Goal: Task Accomplishment & Management: Complete application form

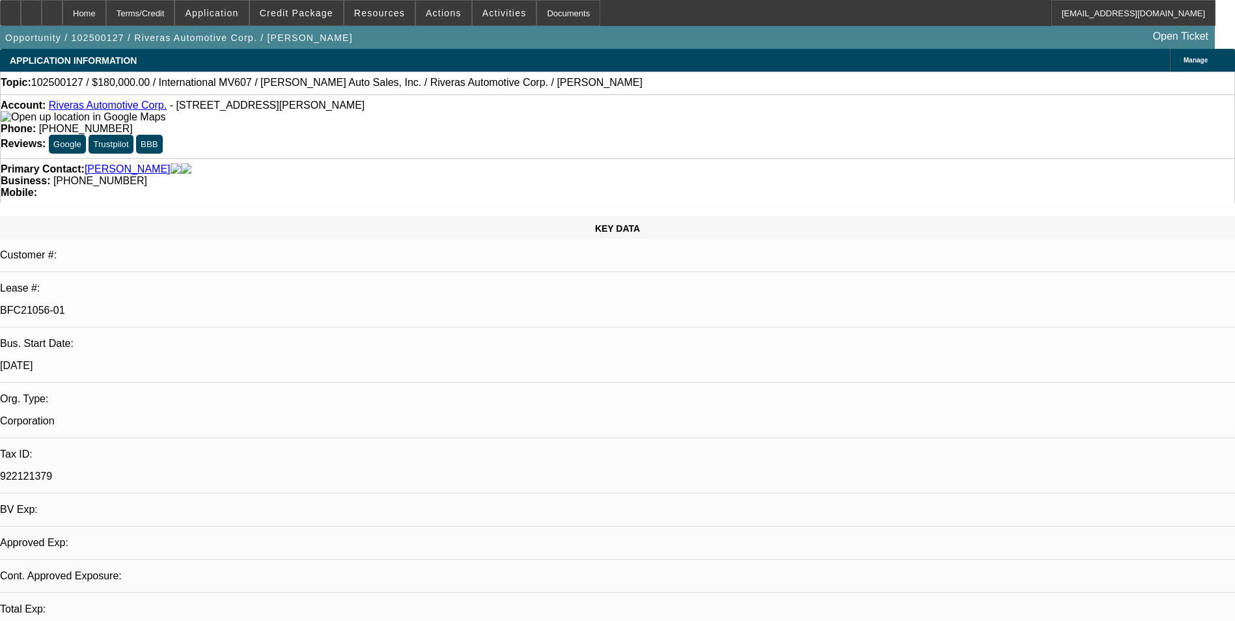
select select "0"
select select "2"
select select "0"
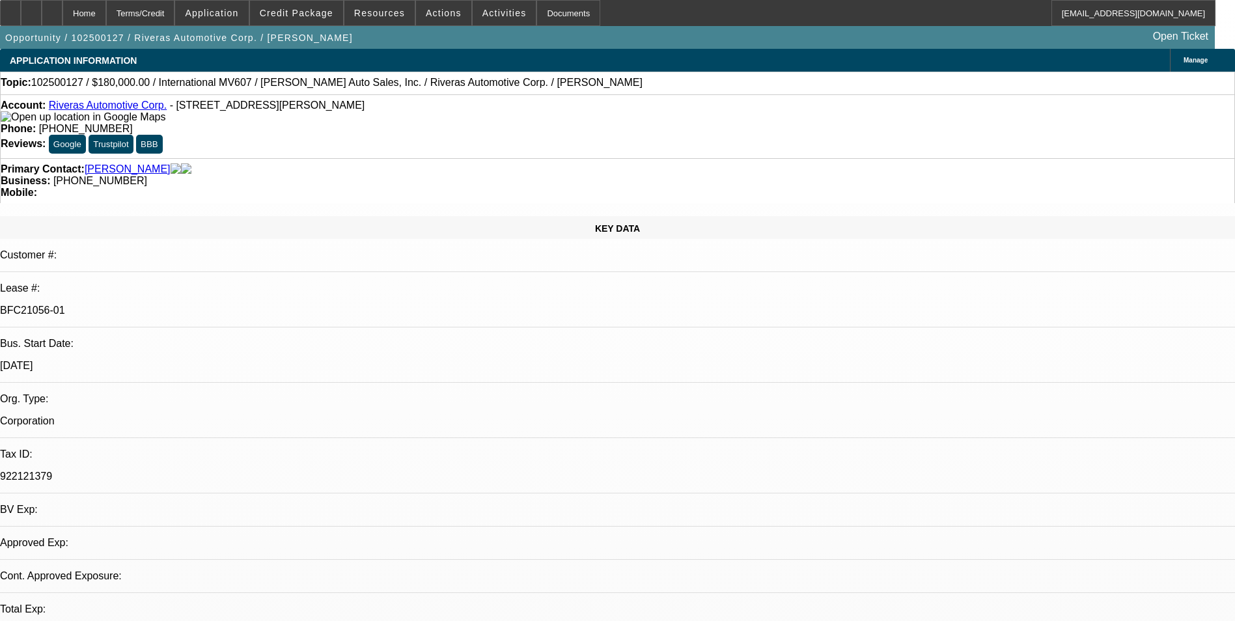
select select "0"
select select "1"
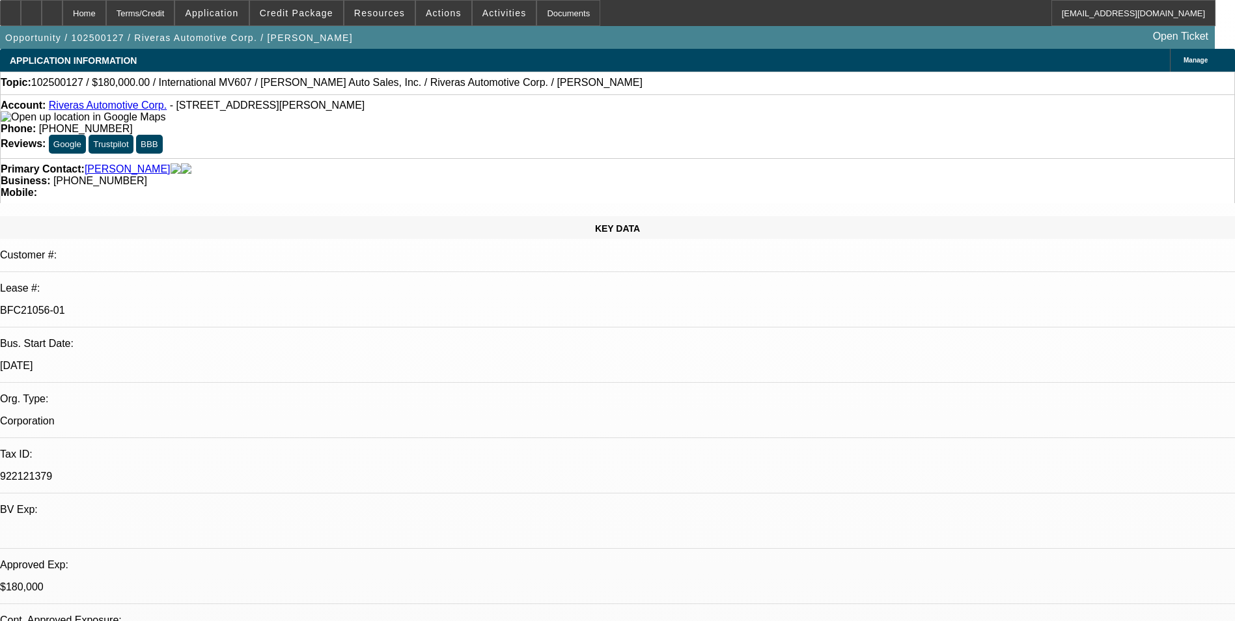
select select "2"
select select "6"
select select "1"
select select "2"
select select "6"
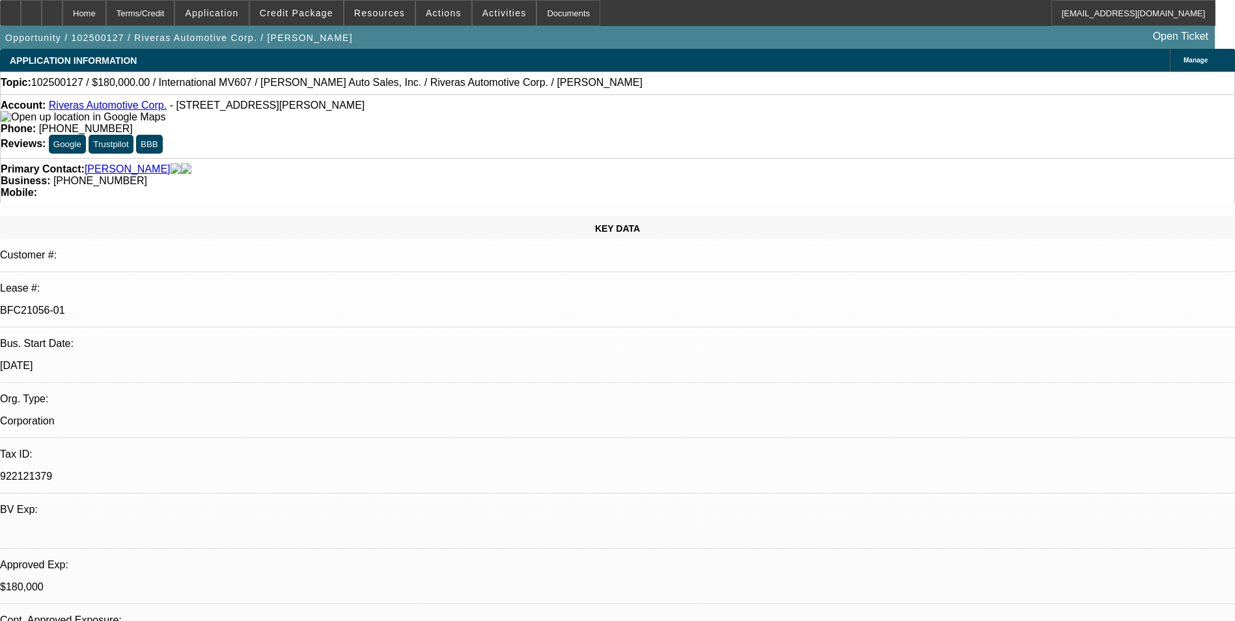
select select "1"
select select "6"
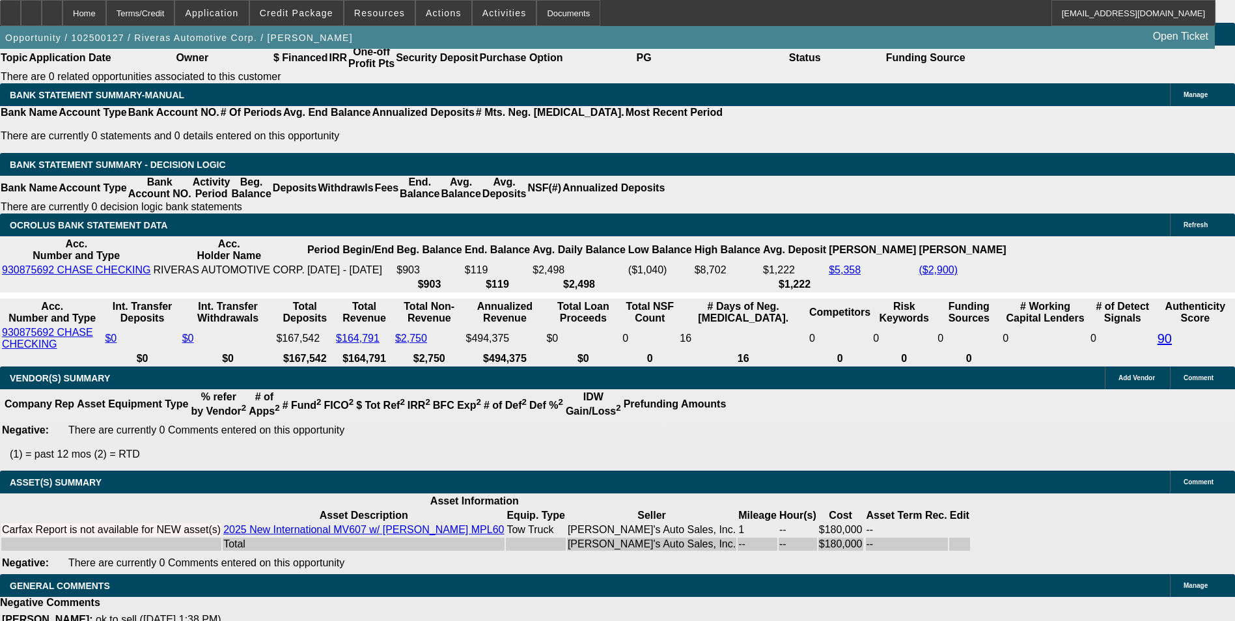
scroll to position [1928, 0]
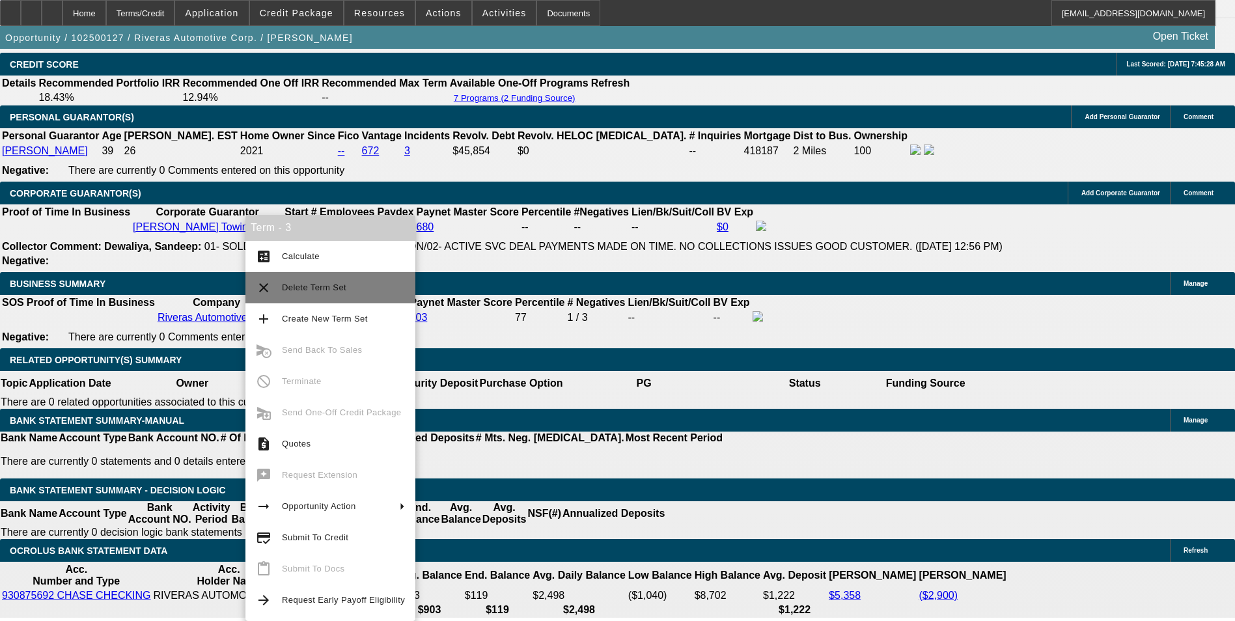
click at [347, 290] on span "Delete Term Set" at bounding box center [343, 288] width 123 height 16
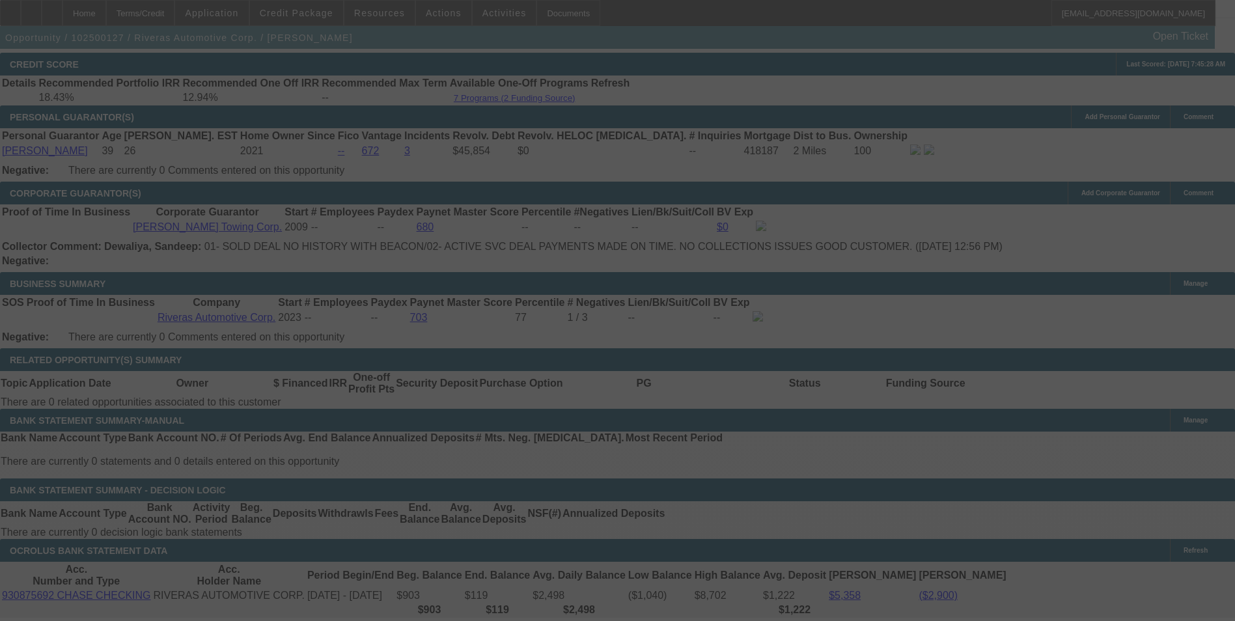
scroll to position [2003, 0]
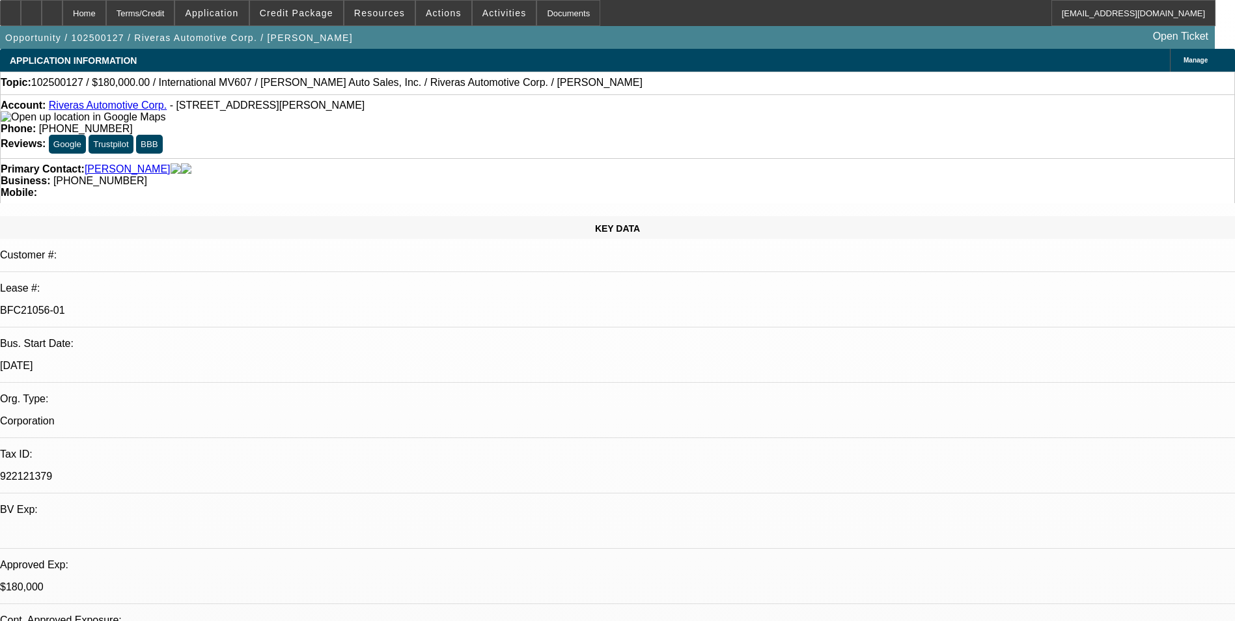
select select "0"
select select "2"
select select "0"
select select "6"
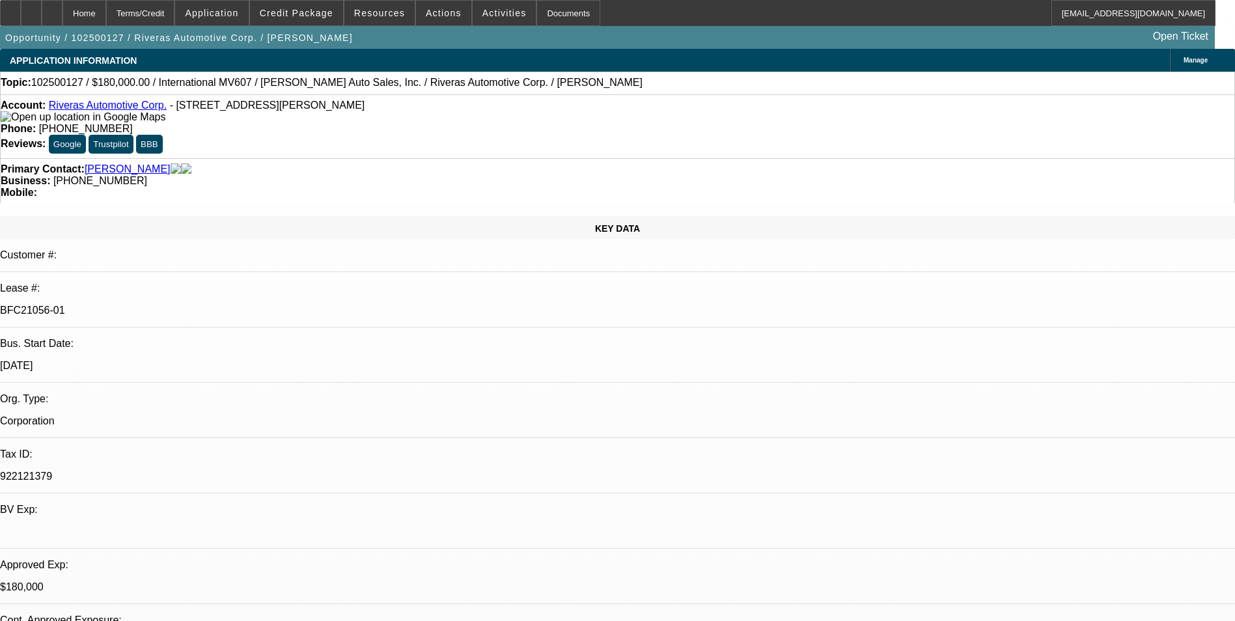
select select "0"
select select "6"
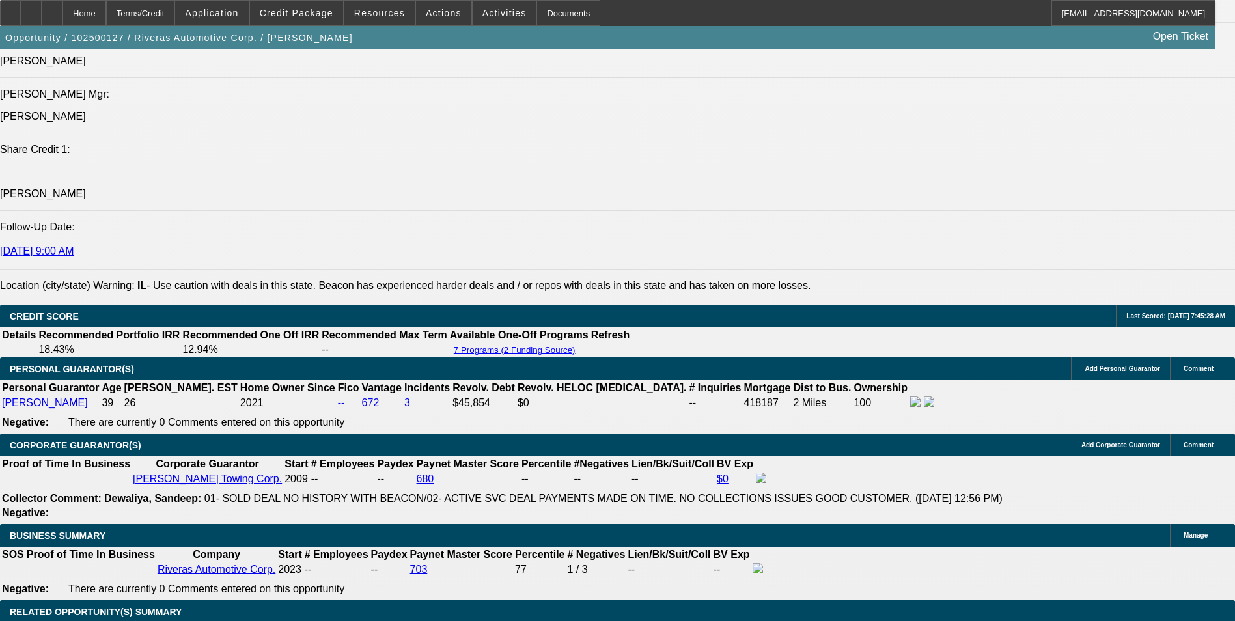
scroll to position [1888, 0]
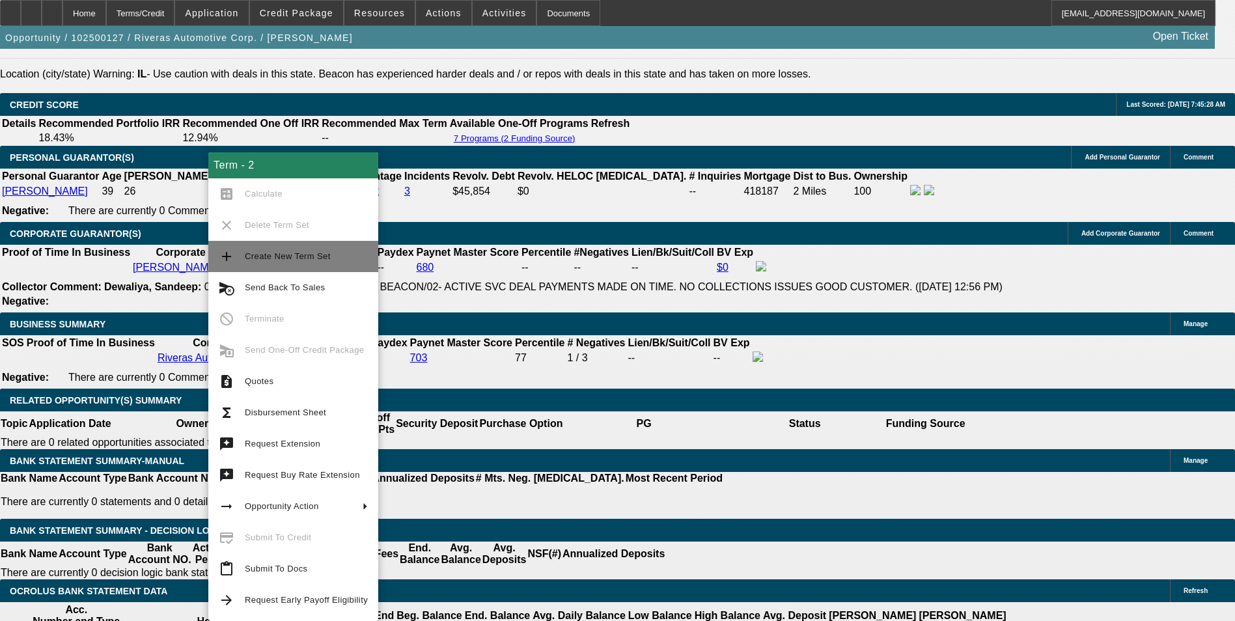
click at [310, 257] on span "Create New Term Set" at bounding box center [288, 256] width 86 height 10
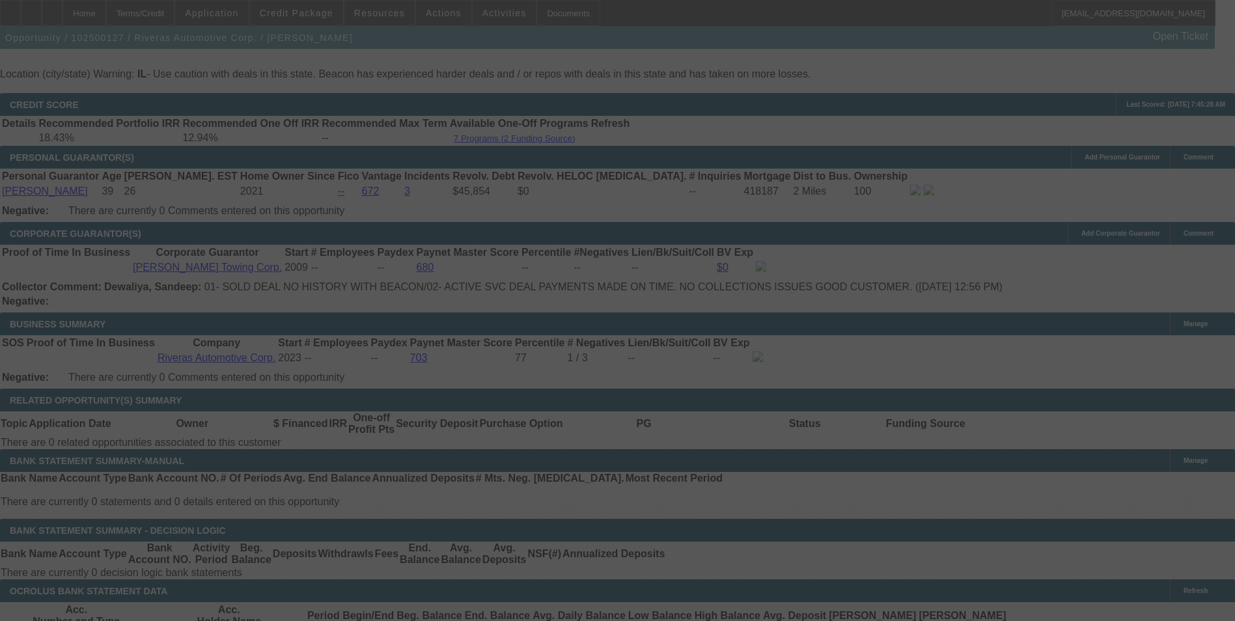
scroll to position [1963, 0]
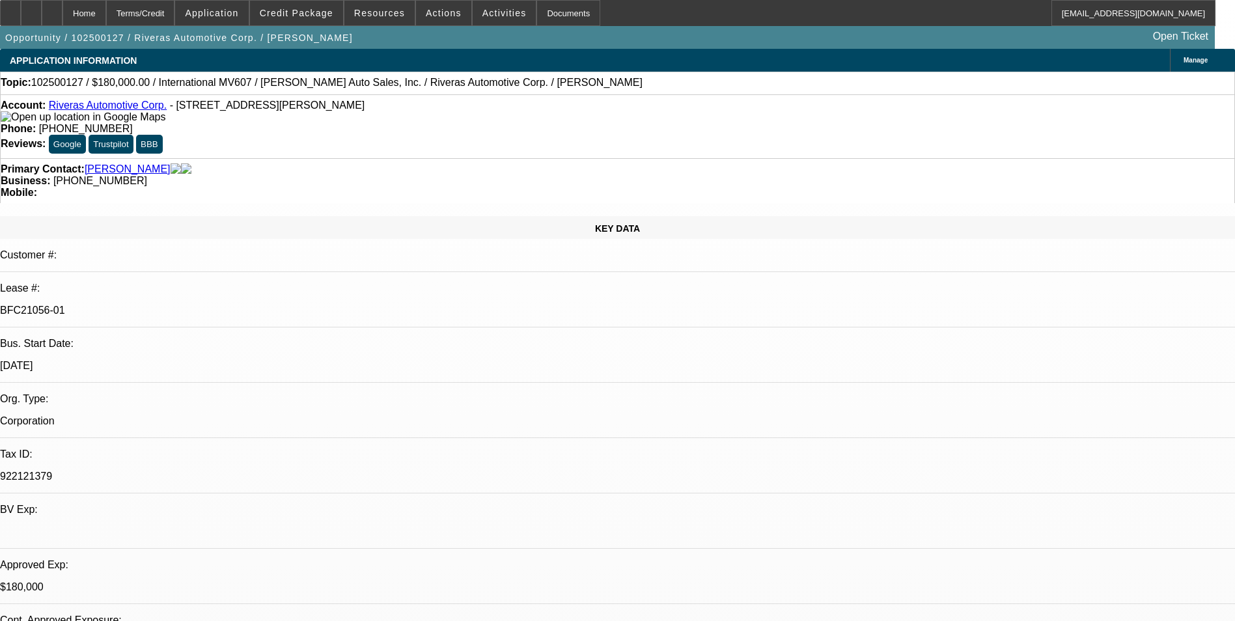
select select "0"
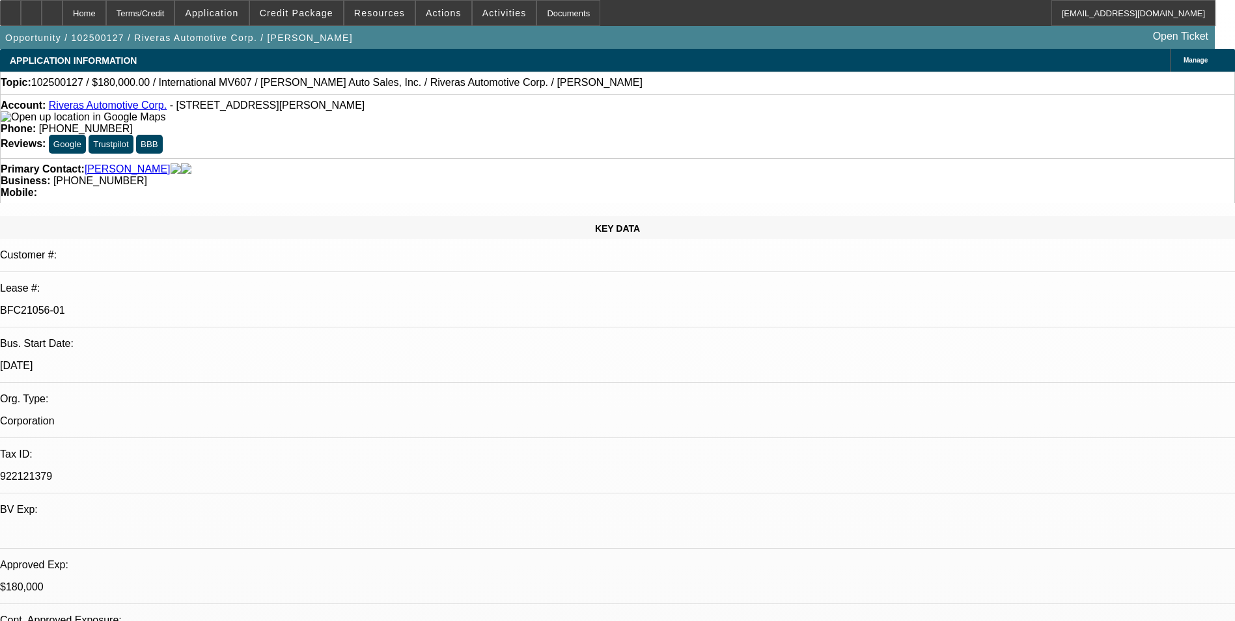
select select "0"
select select "1"
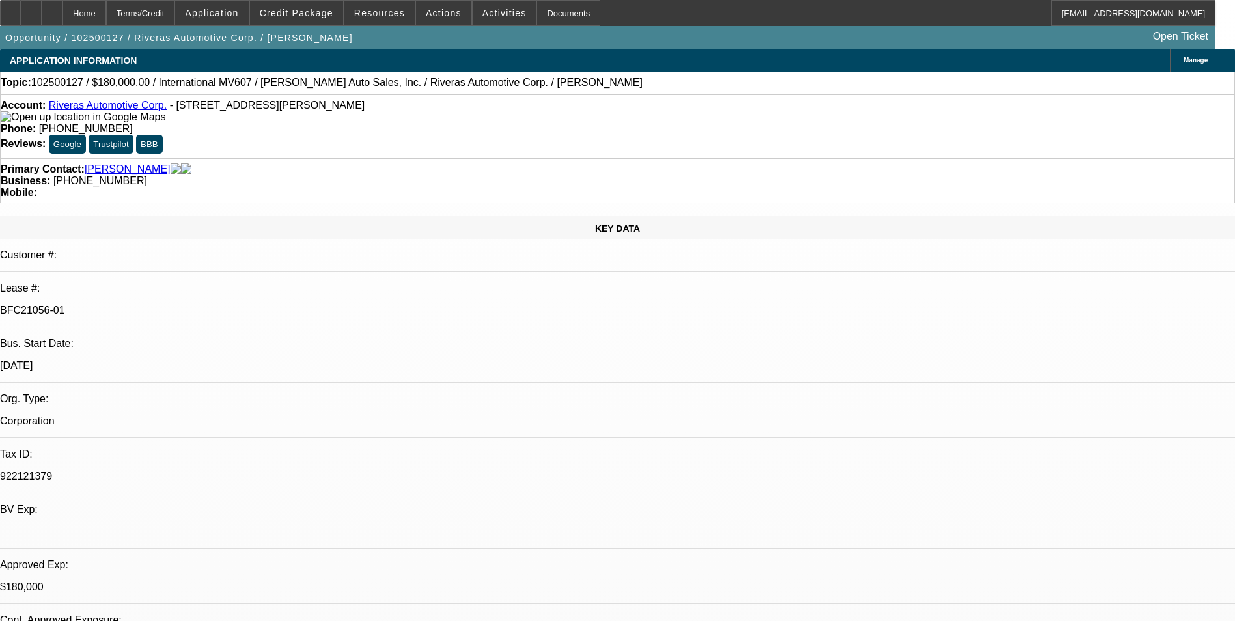
select select "2"
select select "6"
select select "1"
select select "2"
select select "6"
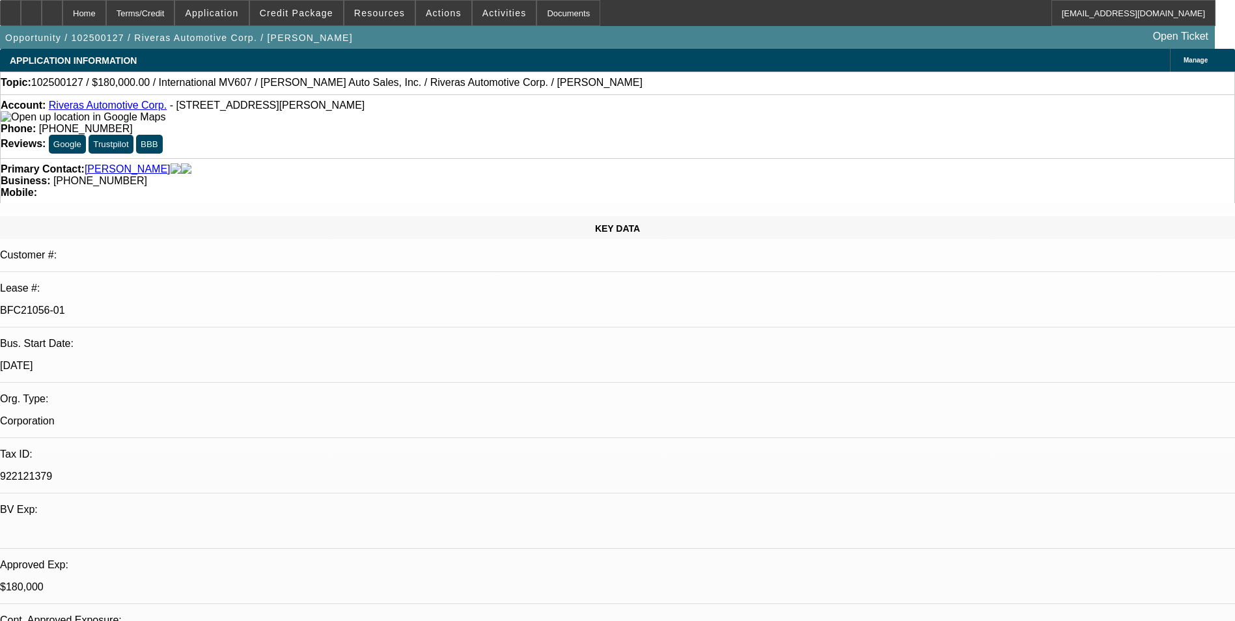
select select "1"
select select "6"
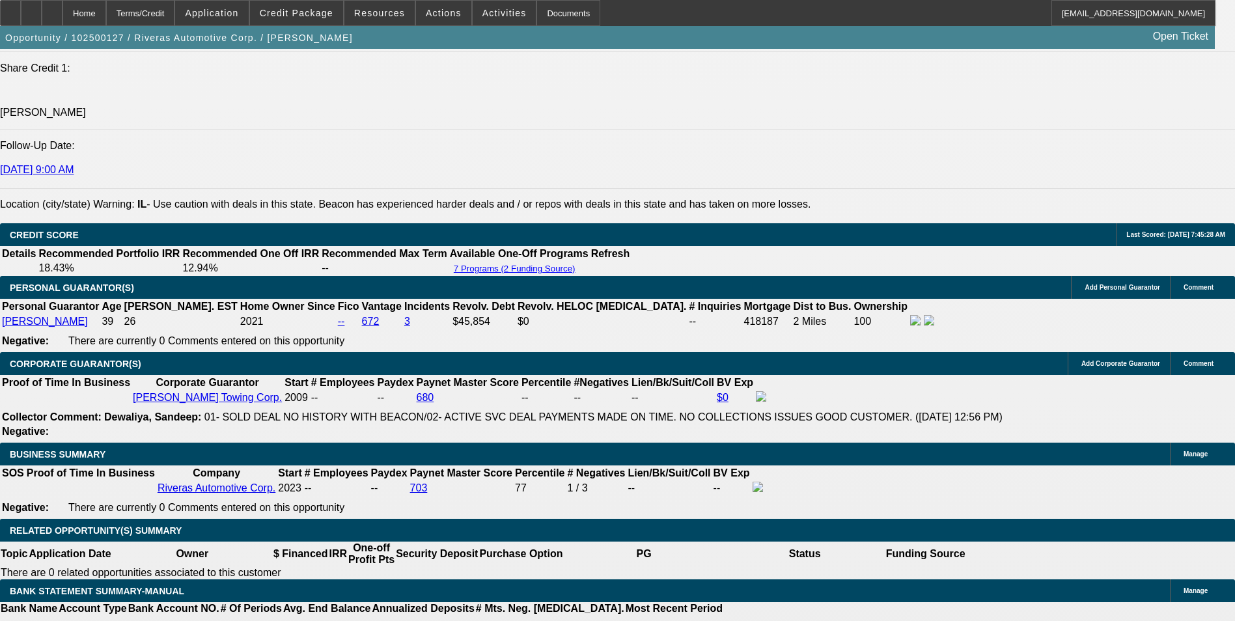
scroll to position [2018, 0]
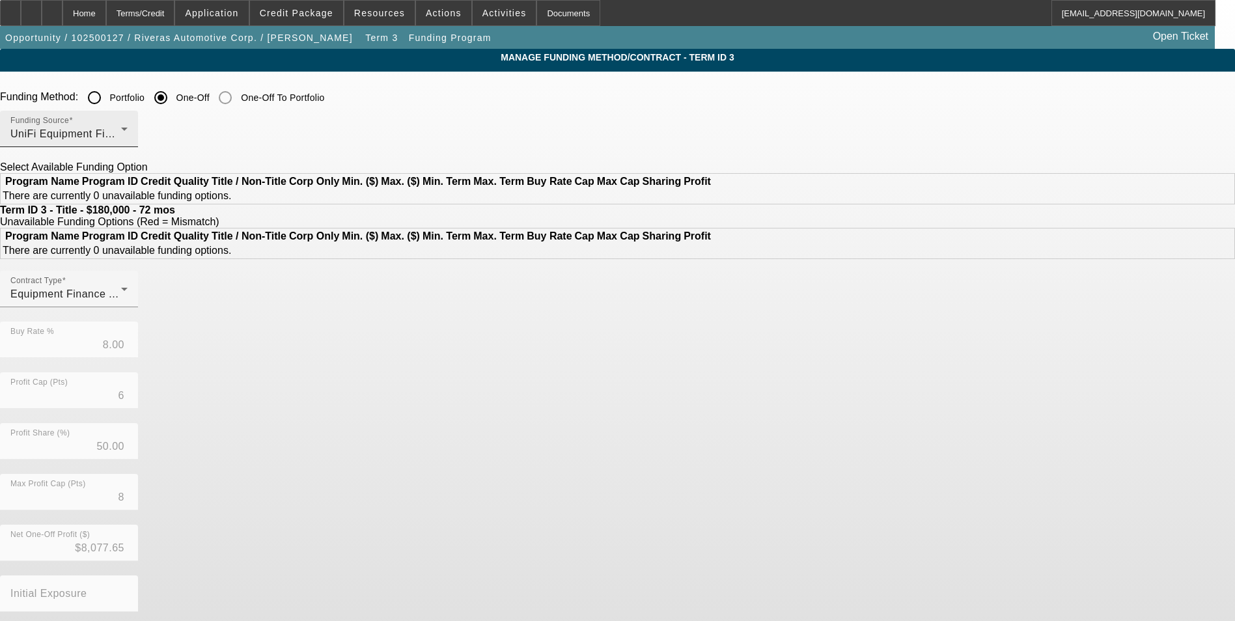
click at [121, 132] on div "UniFi Equipment Finance, Inc." at bounding box center [65, 134] width 111 height 16
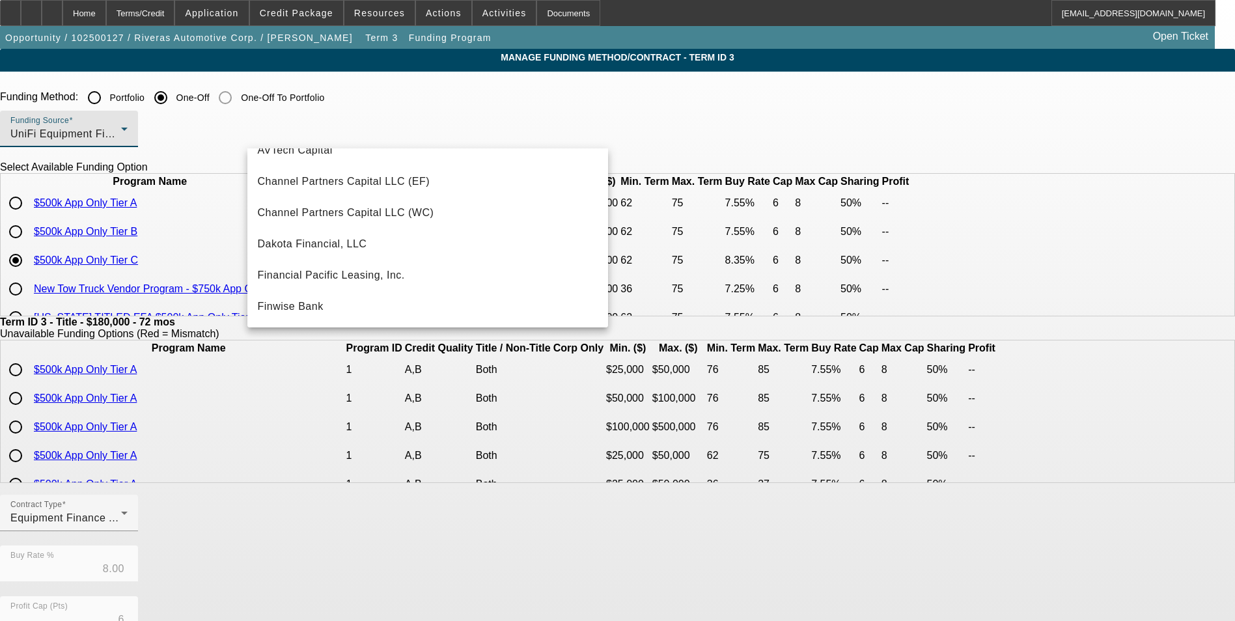
scroll to position [44, 0]
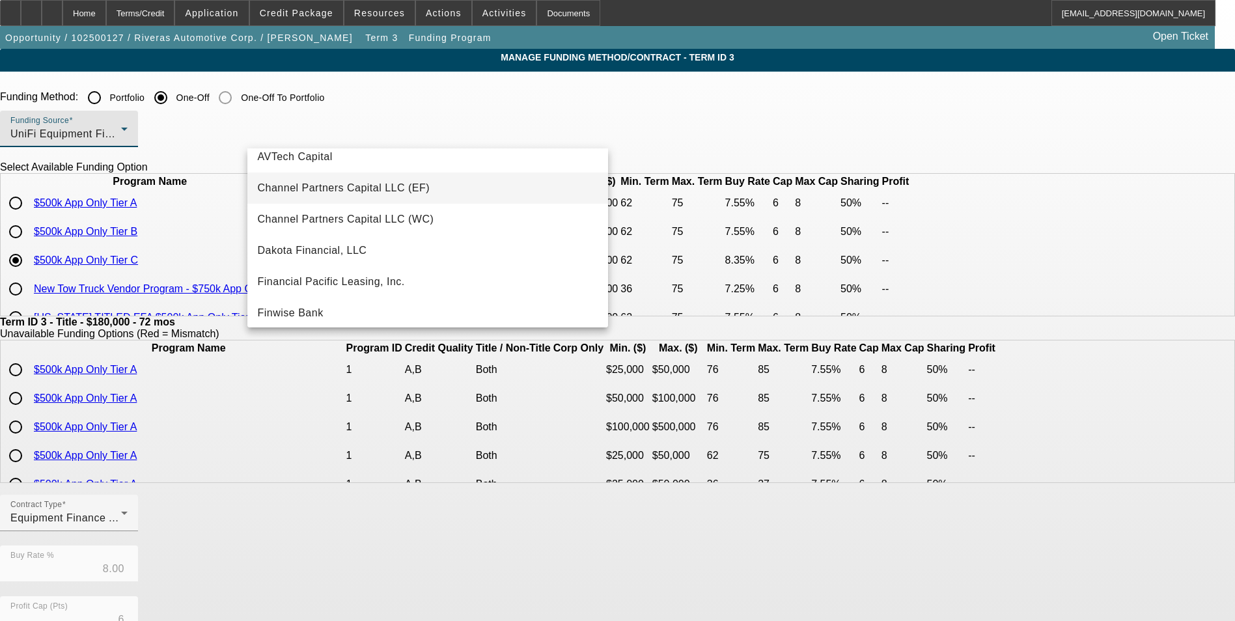
click at [397, 186] on span "Channel Partners Capital LLC (EF)" at bounding box center [344, 188] width 173 height 16
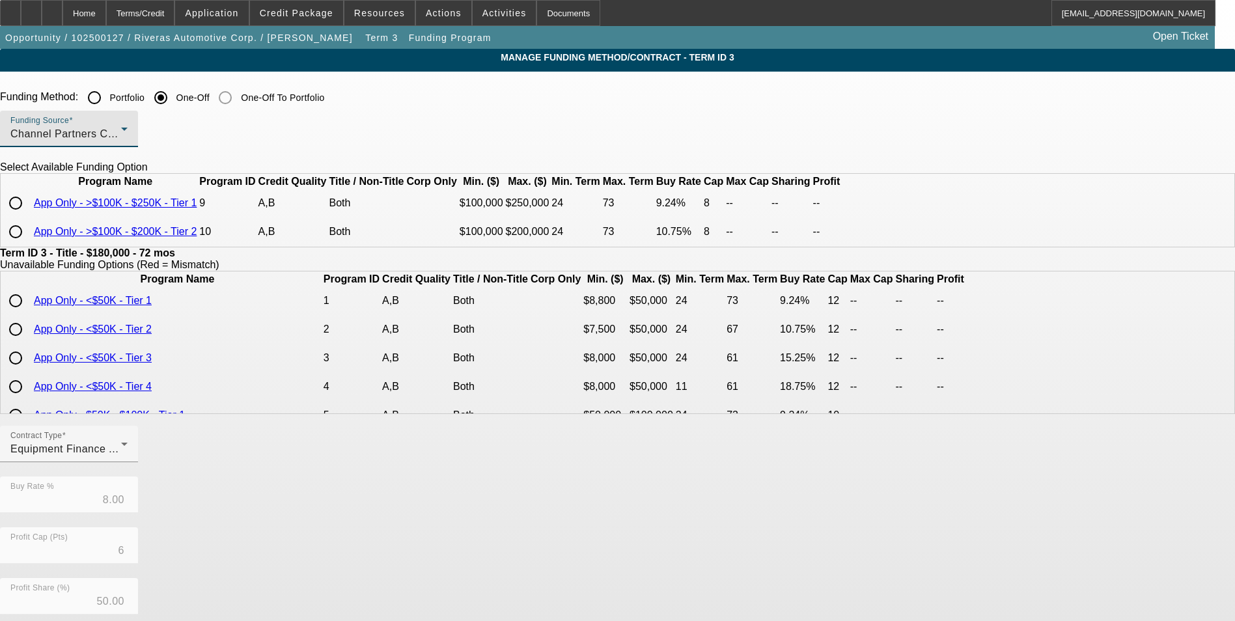
click at [29, 216] on input "radio" at bounding box center [16, 203] width 26 height 26
radio input "true"
type input "9.24"
type input "8"
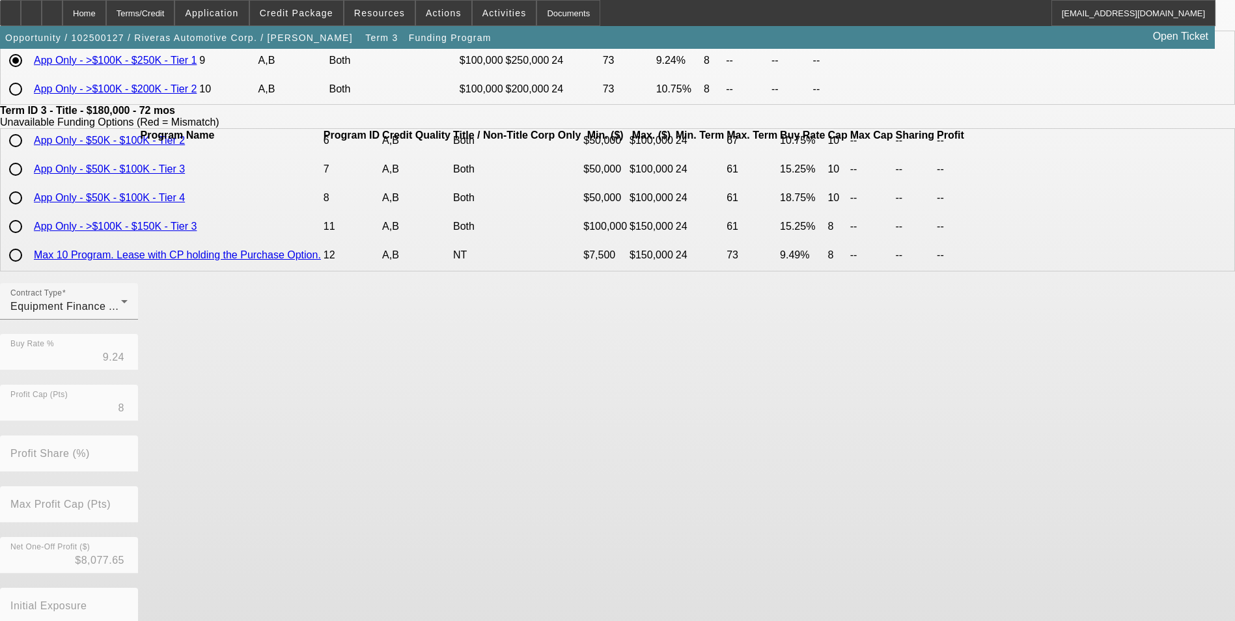
scroll to position [236, 0]
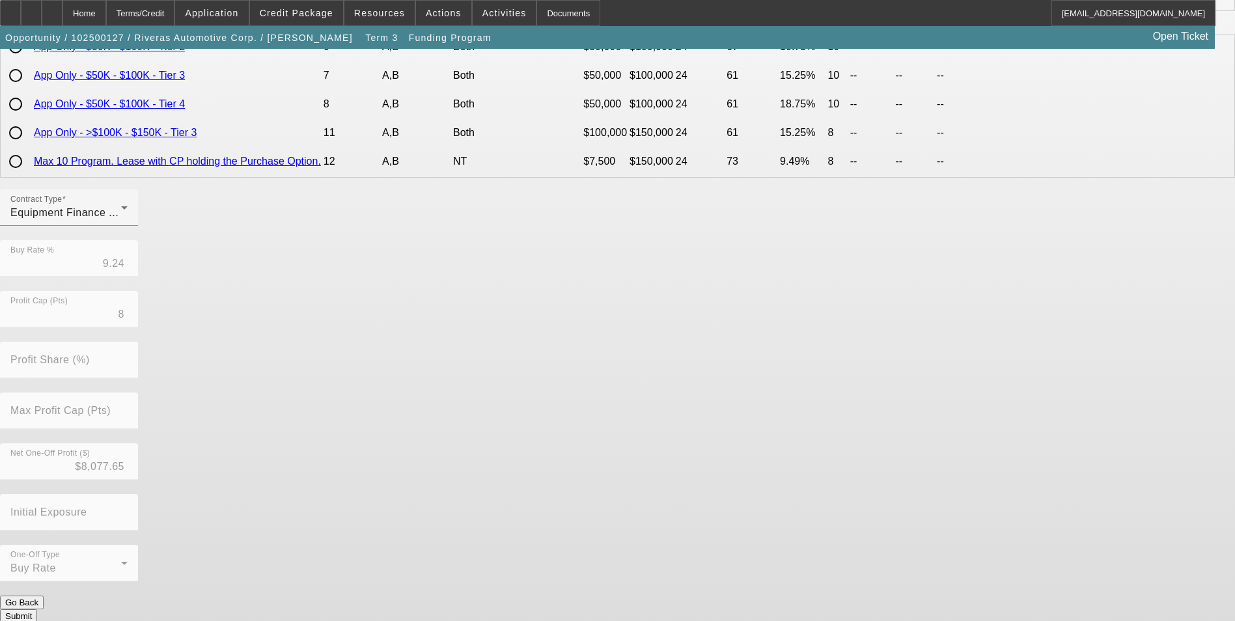
click at [37, 609] on button "Submit" at bounding box center [18, 616] width 37 height 14
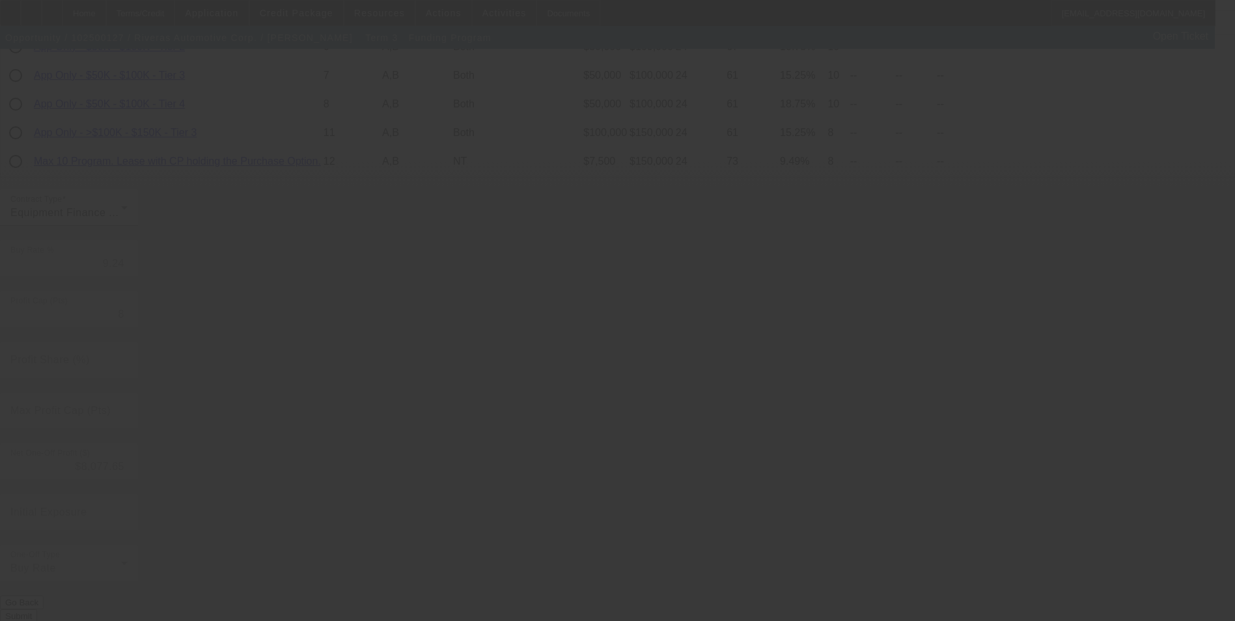
type input "8.00"
type input "6"
type input "50.00"
type input "8"
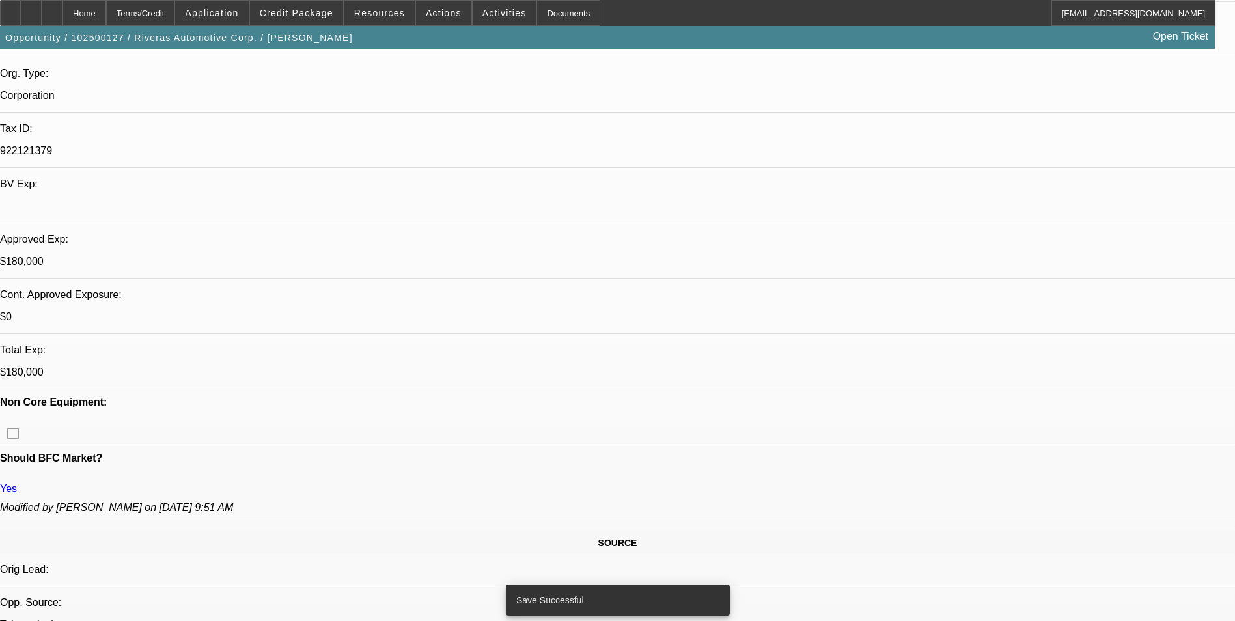
select select "0"
select select "2"
select select "0"
select select "6"
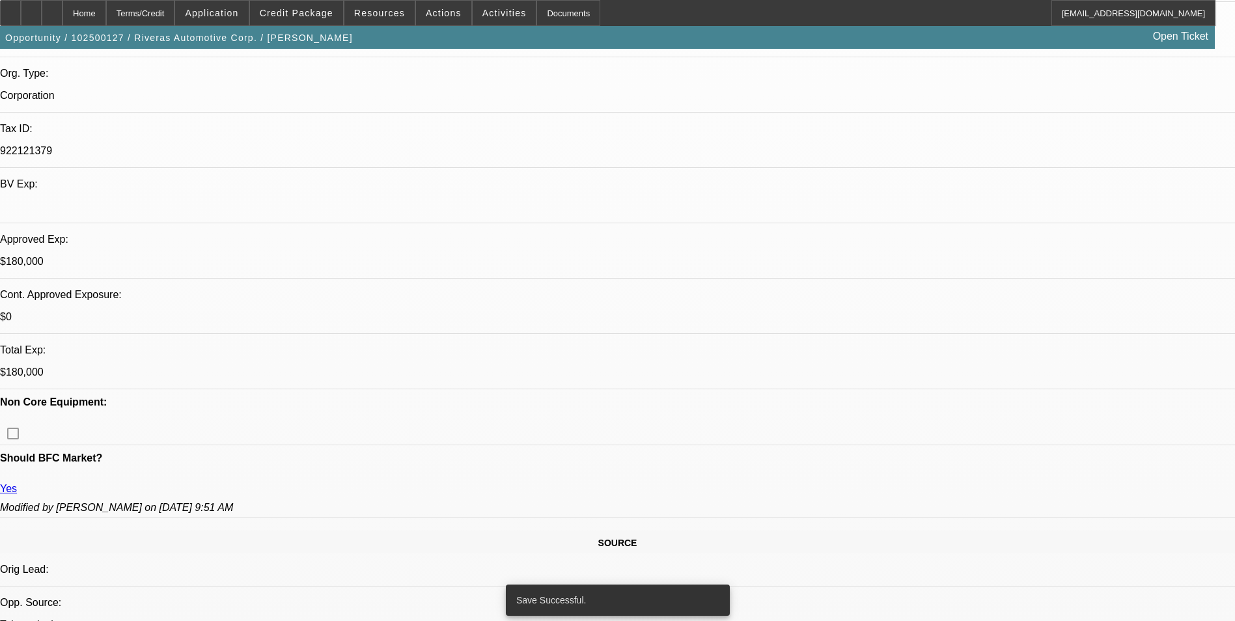
select select "0"
select select "2"
select select "0"
select select "6"
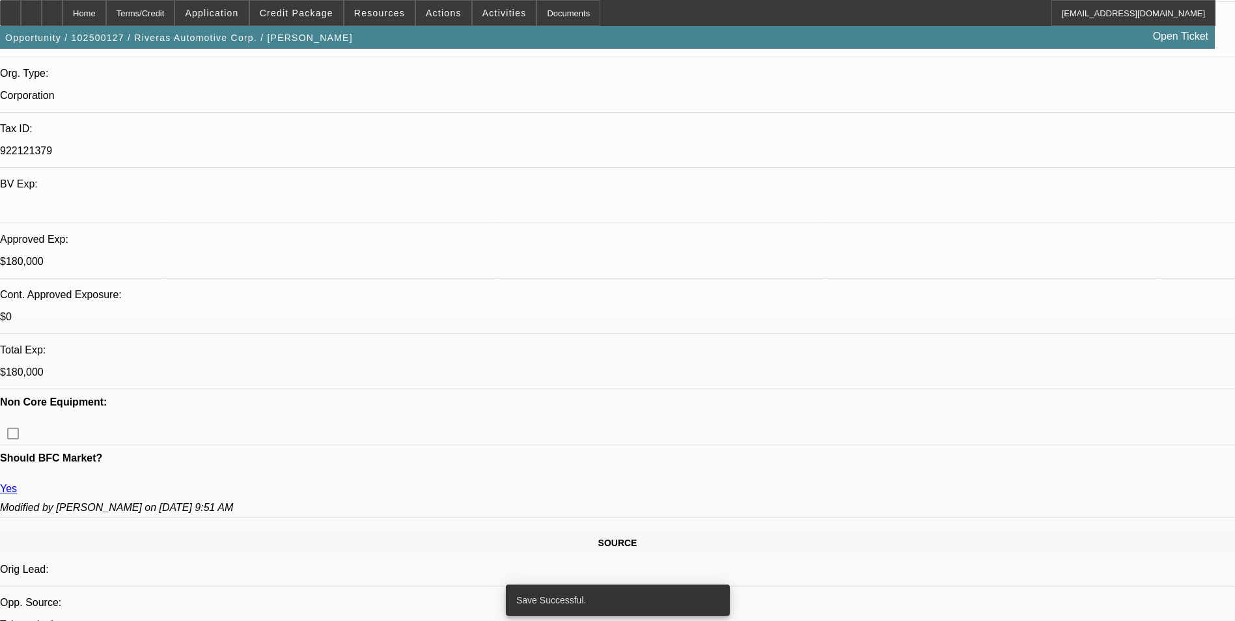
select select "0"
select select "6"
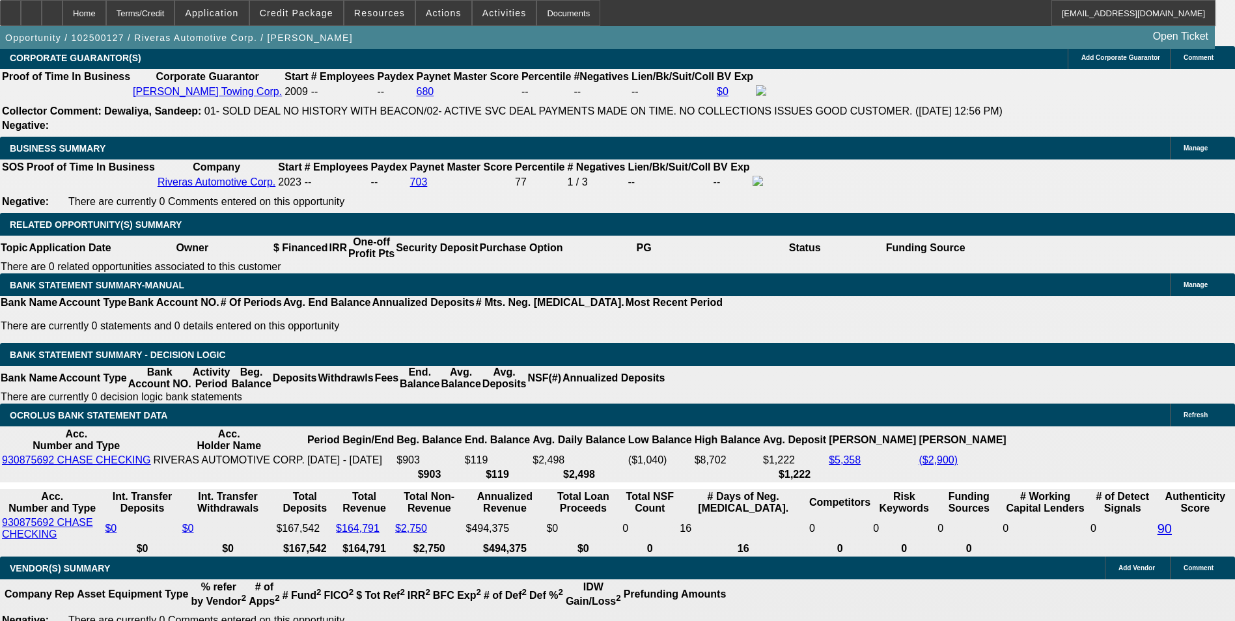
scroll to position [2139, 0]
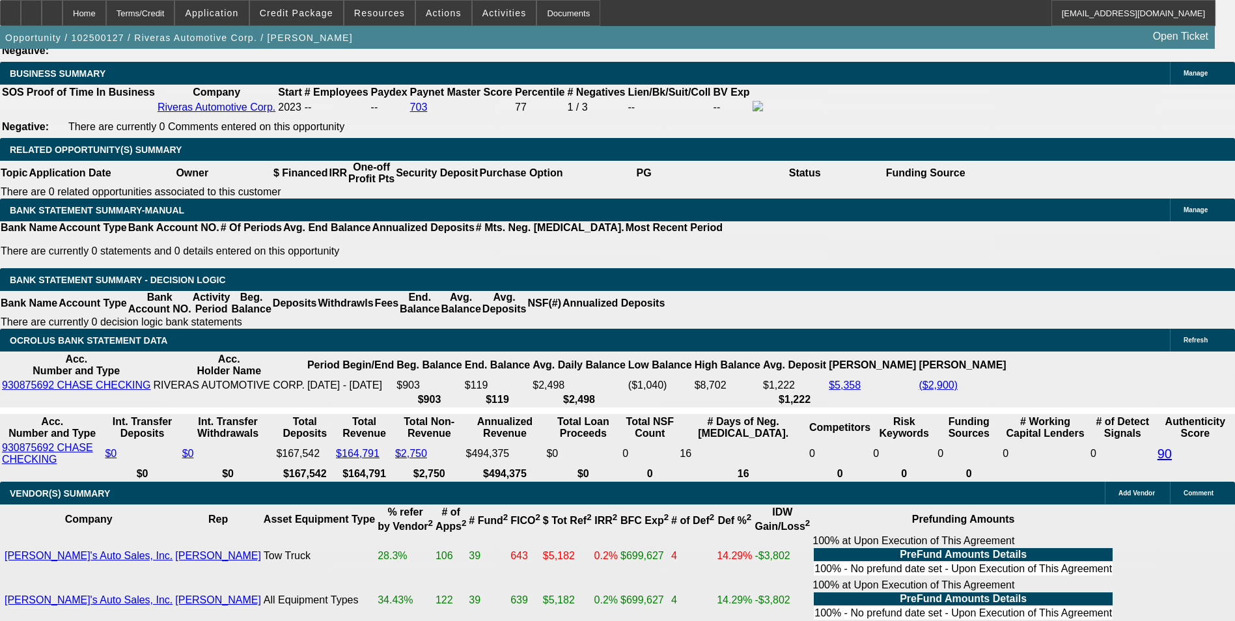
drag, startPoint x: 284, startPoint y: 257, endPoint x: 304, endPoint y: 264, distance: 21.4
type input "UNKNOWN"
type input "1"
type input "$2,576.79"
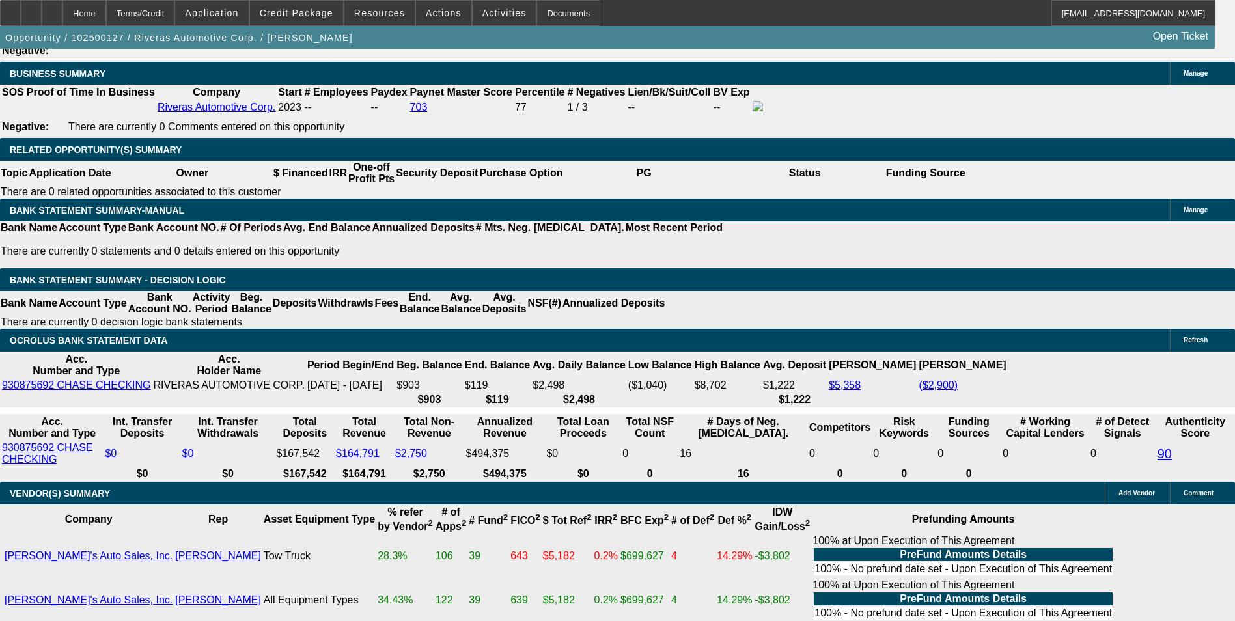
type input "10."
type input "$3,334.65"
type input "10.9"
type input "$3,416.92"
type input "10.9"
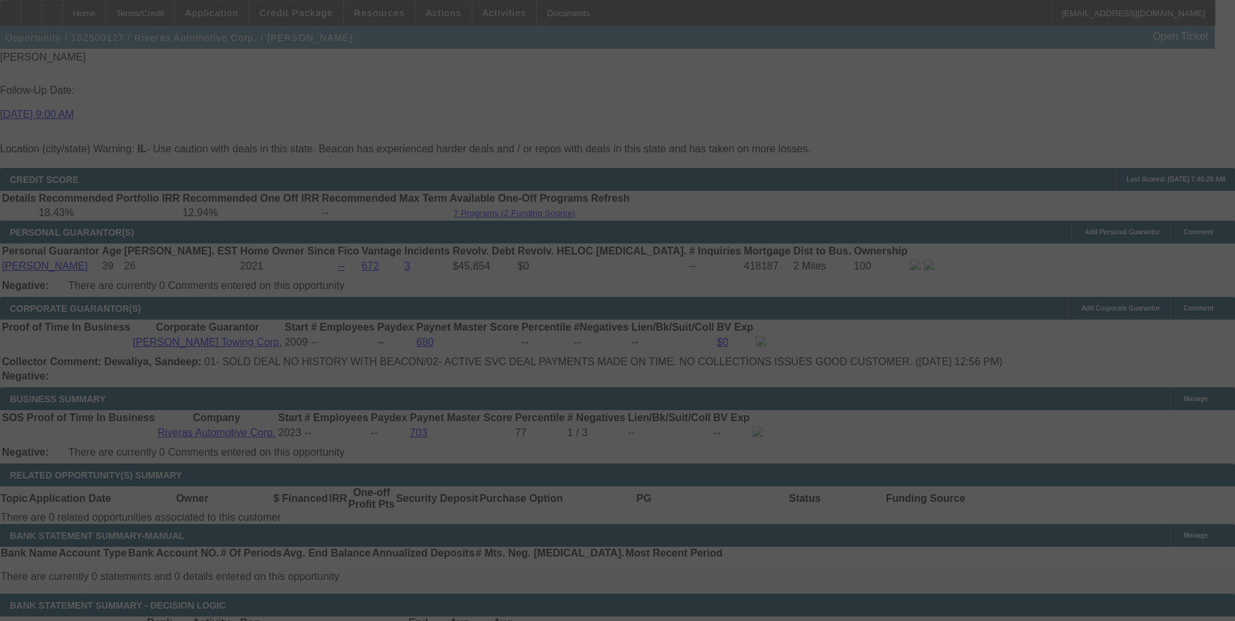
select select "0"
select select "2"
select select "0"
select select "6"
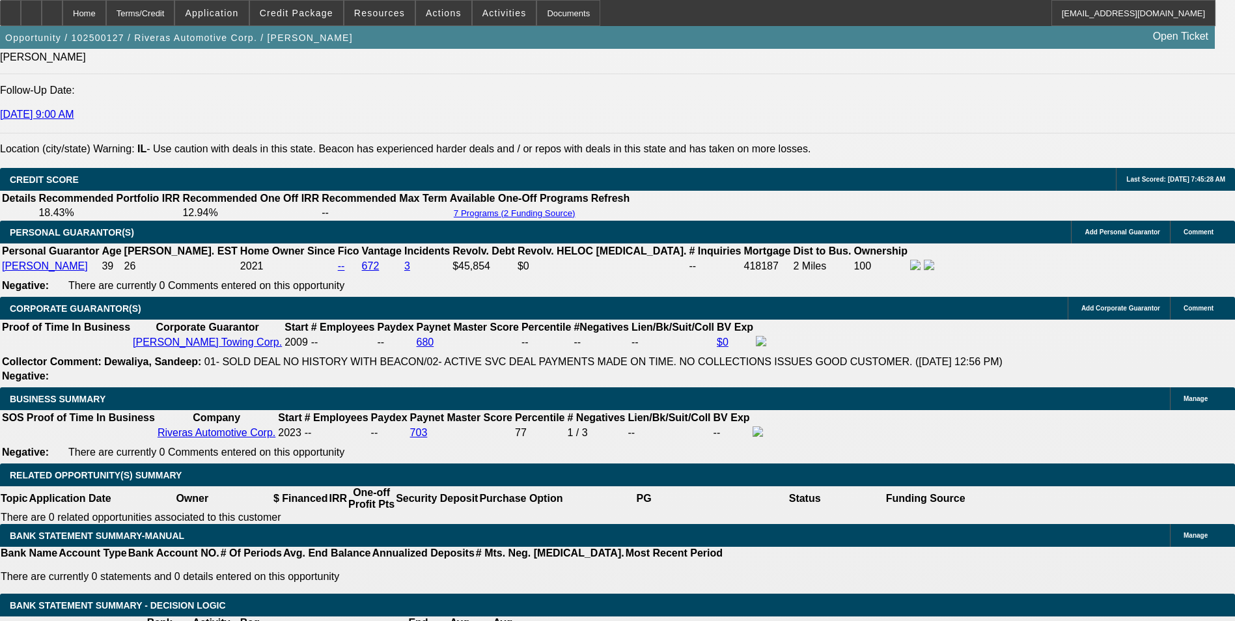
scroll to position [2074, 0]
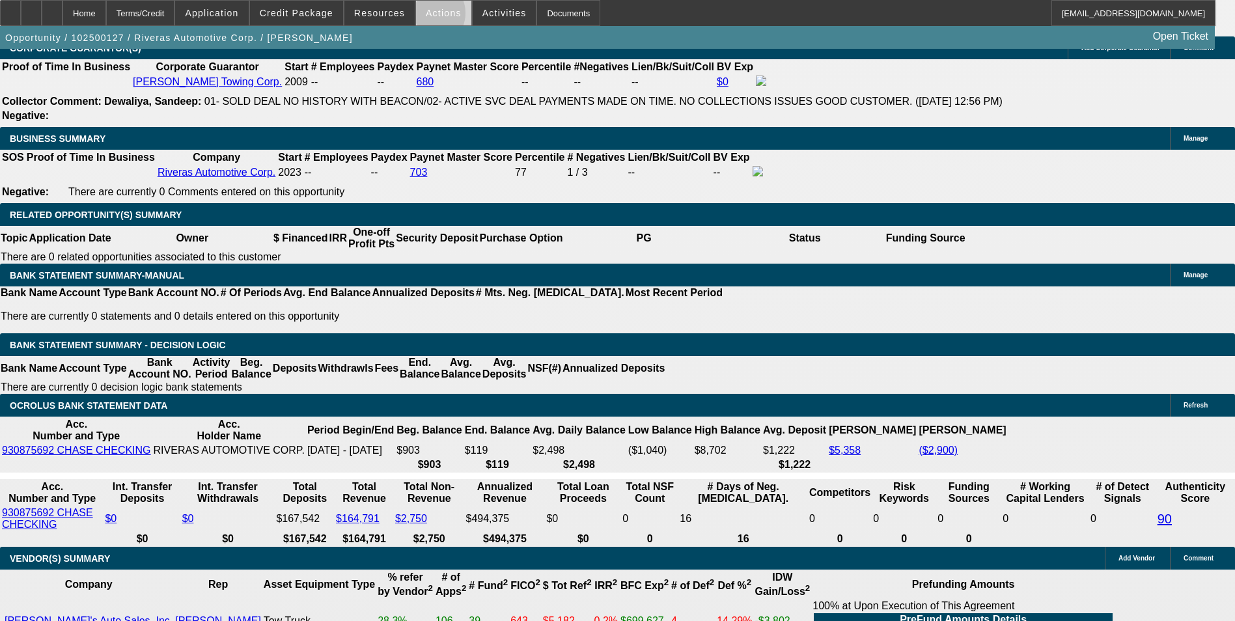
click at [426, 16] on span "Actions" at bounding box center [444, 13] width 36 height 10
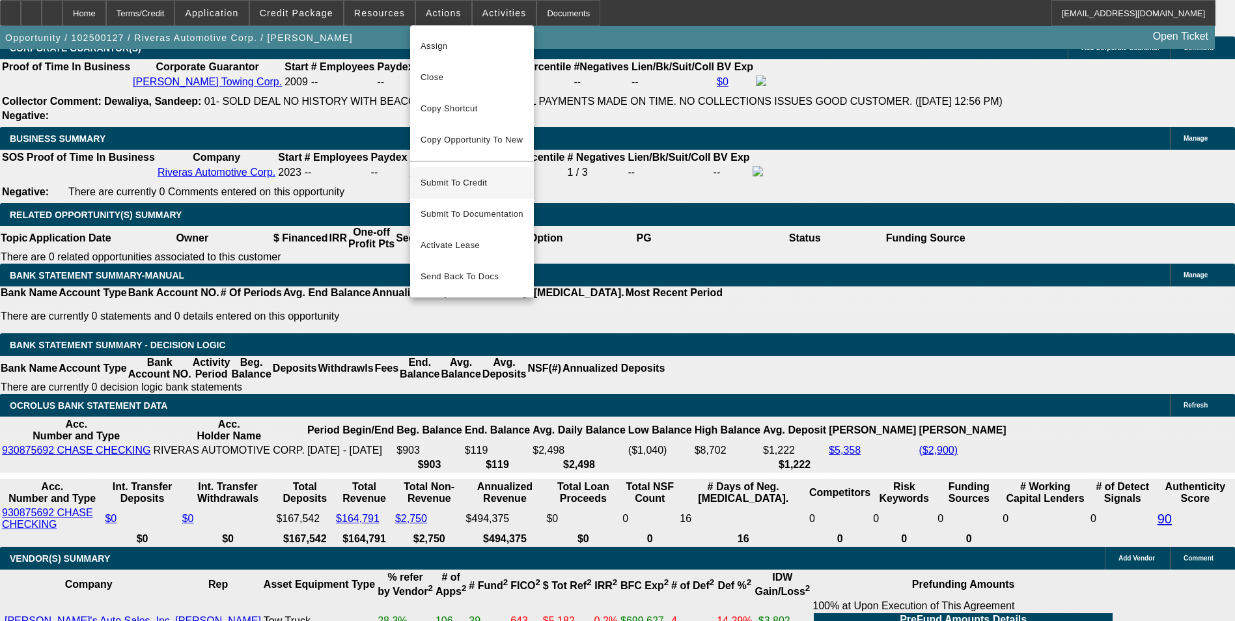
click at [446, 175] on span "Submit To Credit" at bounding box center [472, 183] width 103 height 16
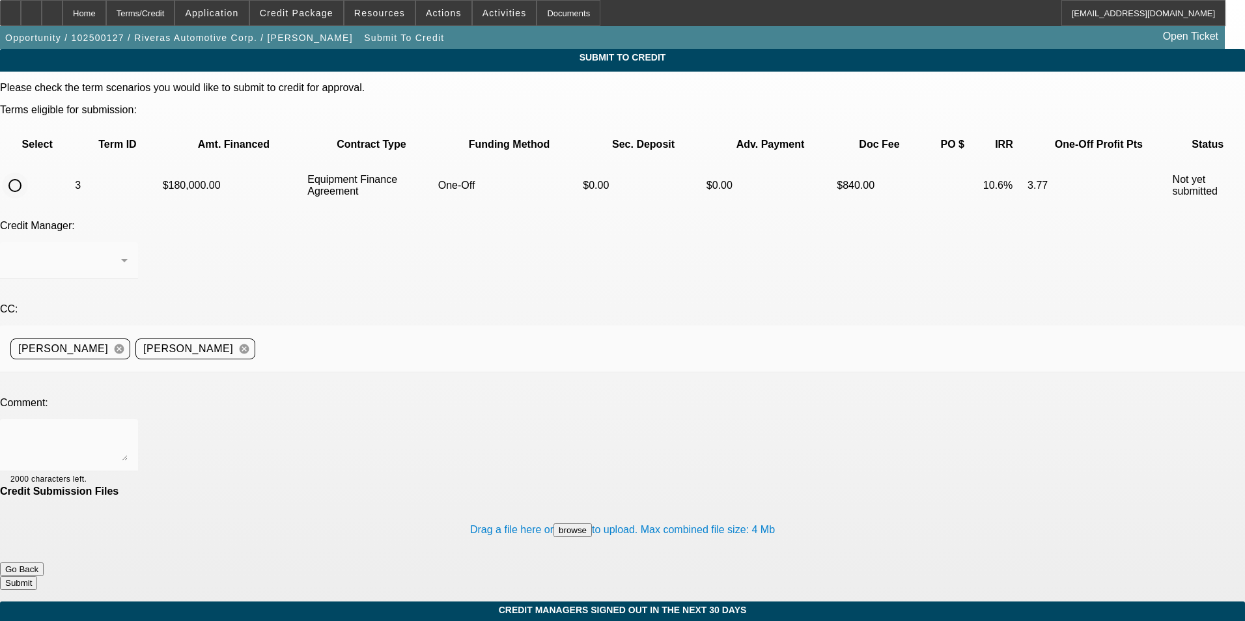
click at [28, 173] on input "radio" at bounding box center [15, 186] width 26 height 26
radio input "true"
click at [128, 430] on textarea at bounding box center [68, 445] width 117 height 31
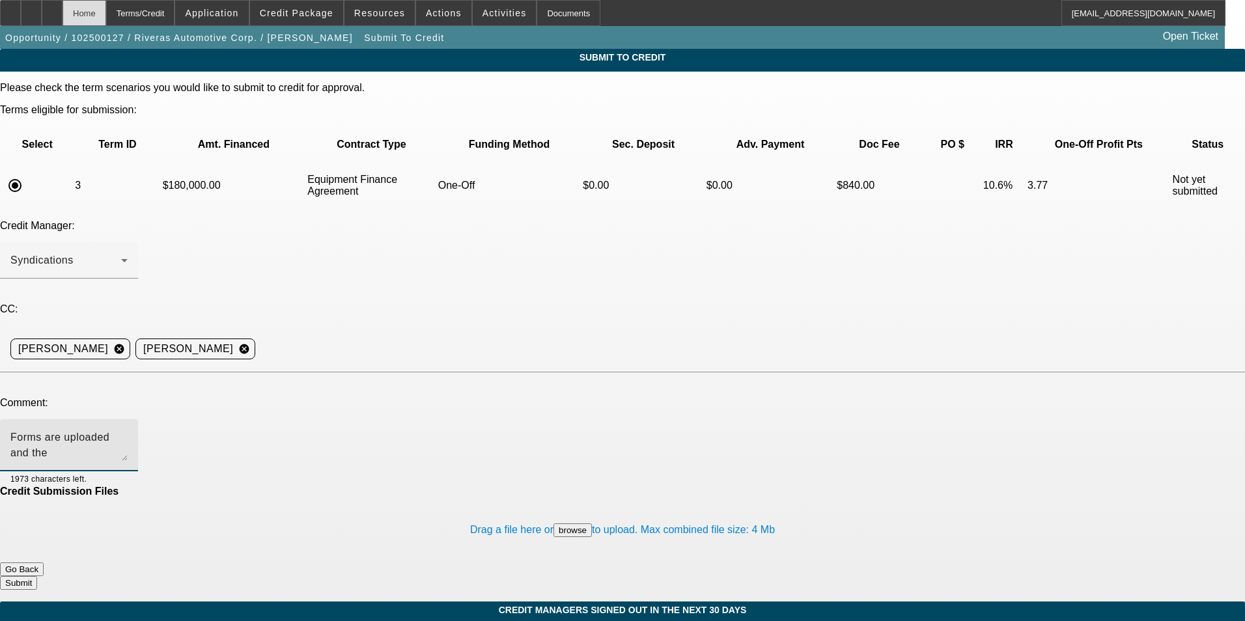
type textarea "Forms are uploaded and the"
click at [106, 17] on div "Home" at bounding box center [85, 13] width 44 height 26
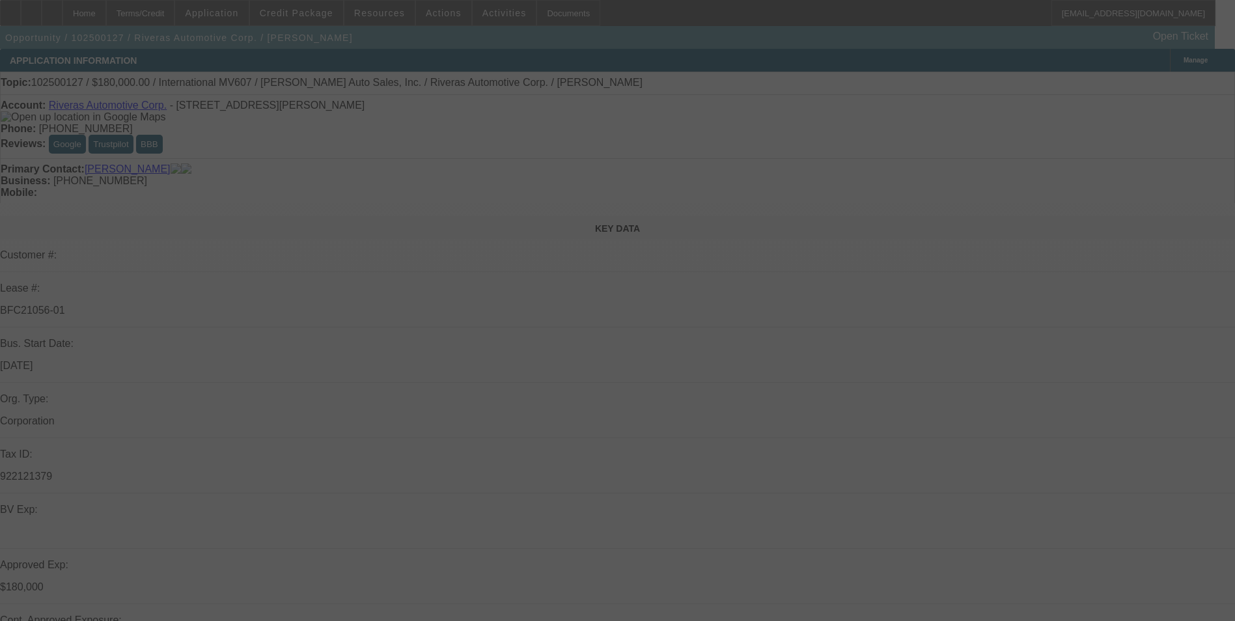
select select "0"
select select "2"
select select "0"
select select "6"
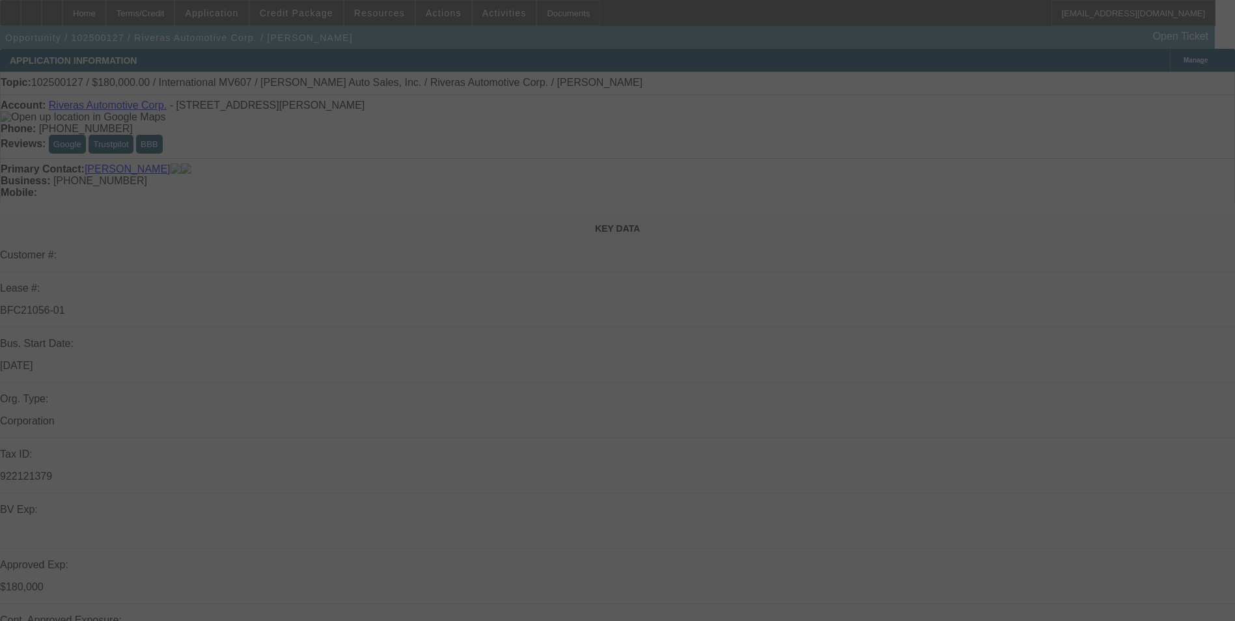
select select "0"
select select "2"
select select "0"
select select "6"
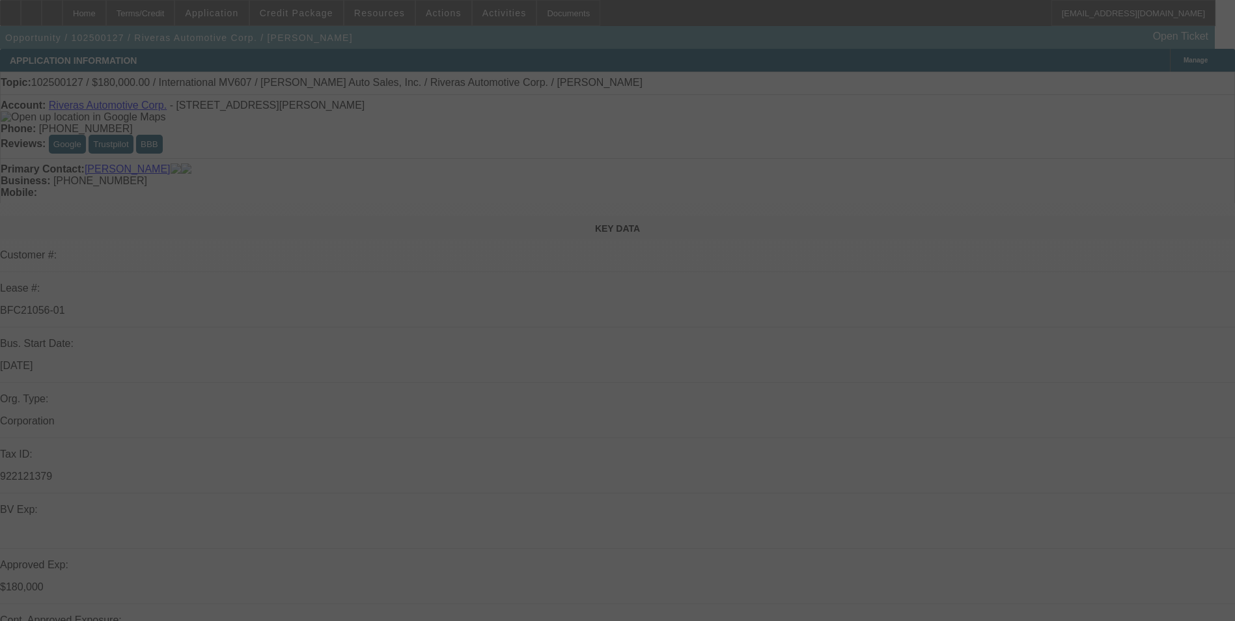
select select "0"
select select "6"
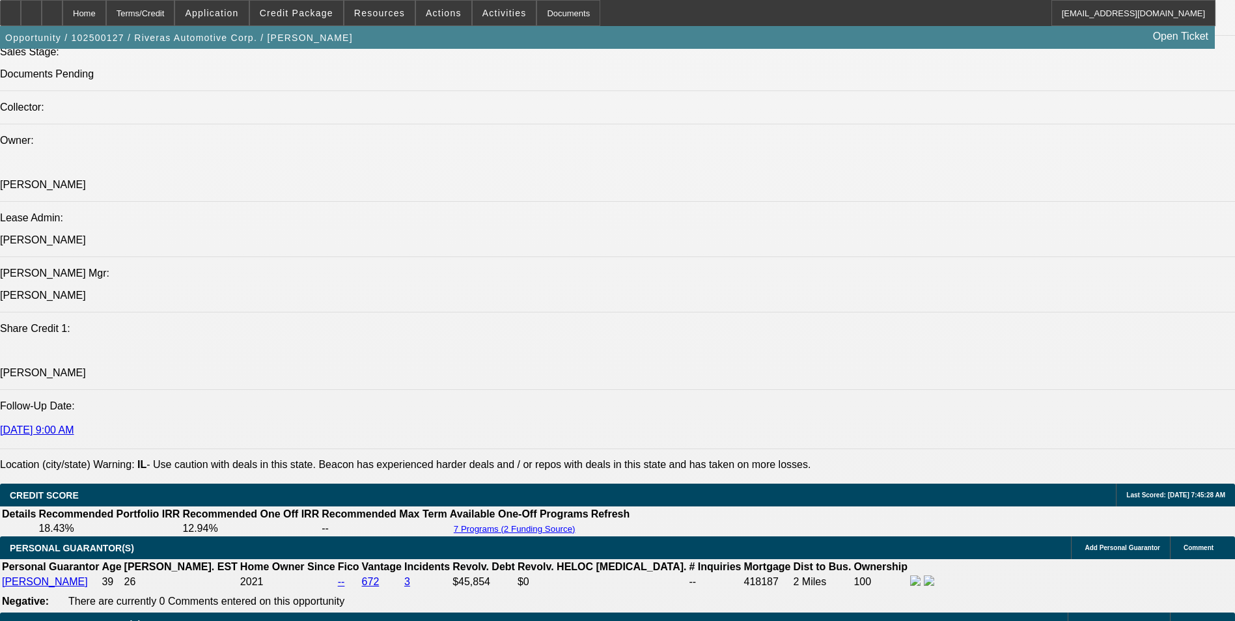
scroll to position [1572, 0]
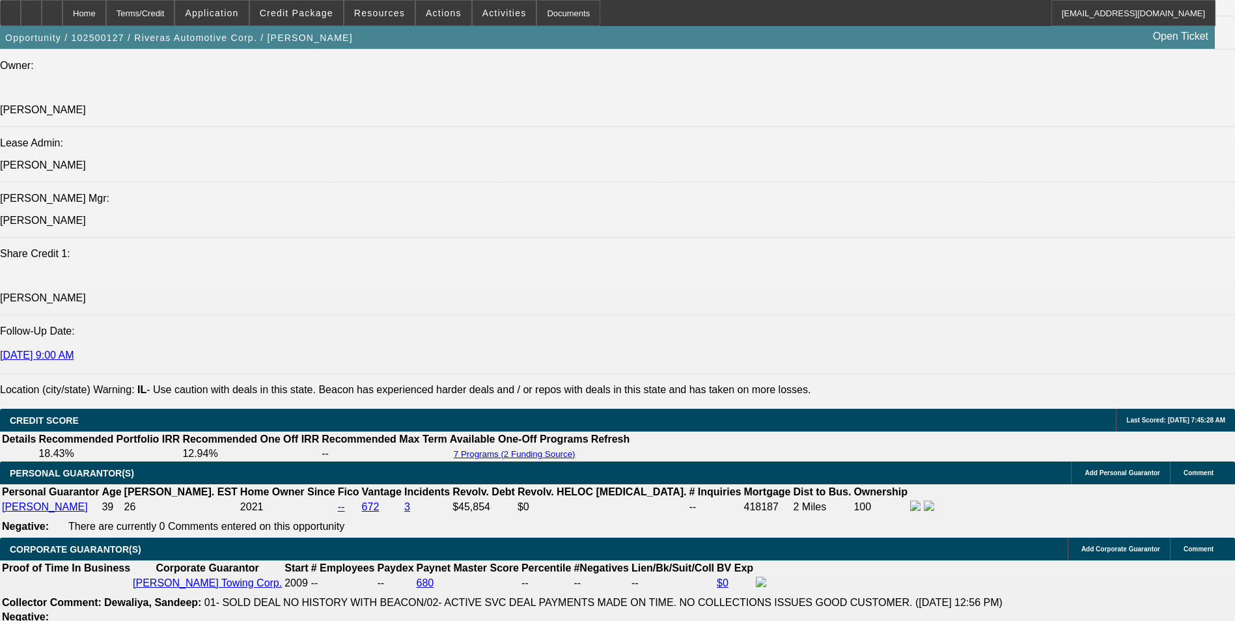
drag, startPoint x: 85, startPoint y: 300, endPoint x: 800, endPoint y: 336, distance: 716.4
drag, startPoint x: 800, startPoint y: 336, endPoint x: 700, endPoint y: 314, distance: 102.5
copy span "Carlos Rivera is the owner of Rivera’s Towing, a current BFC/Unifi lessee with …"
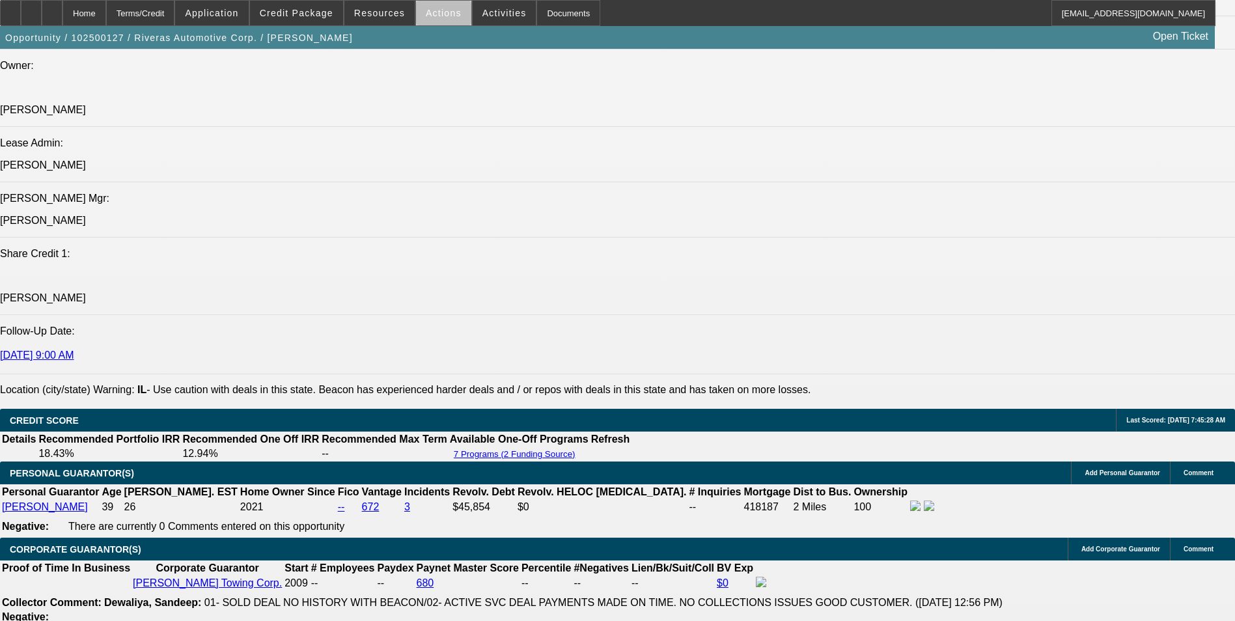
click at [438, 18] on span "Actions" at bounding box center [444, 13] width 36 height 10
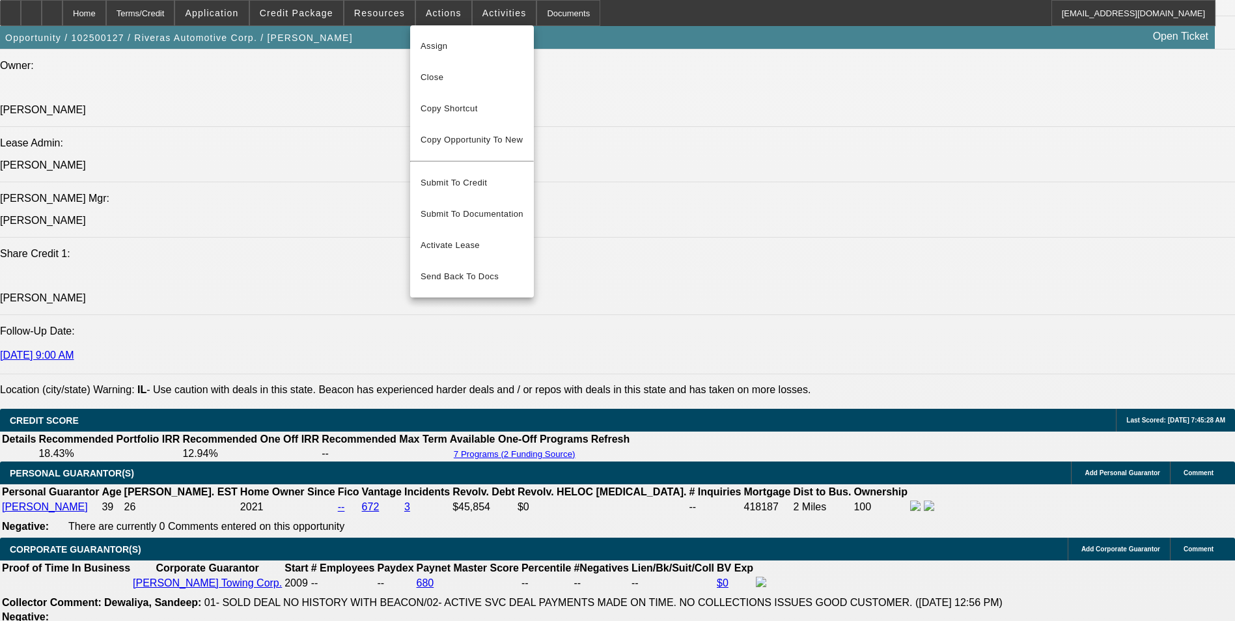
click at [86, 12] on div at bounding box center [617, 310] width 1235 height 621
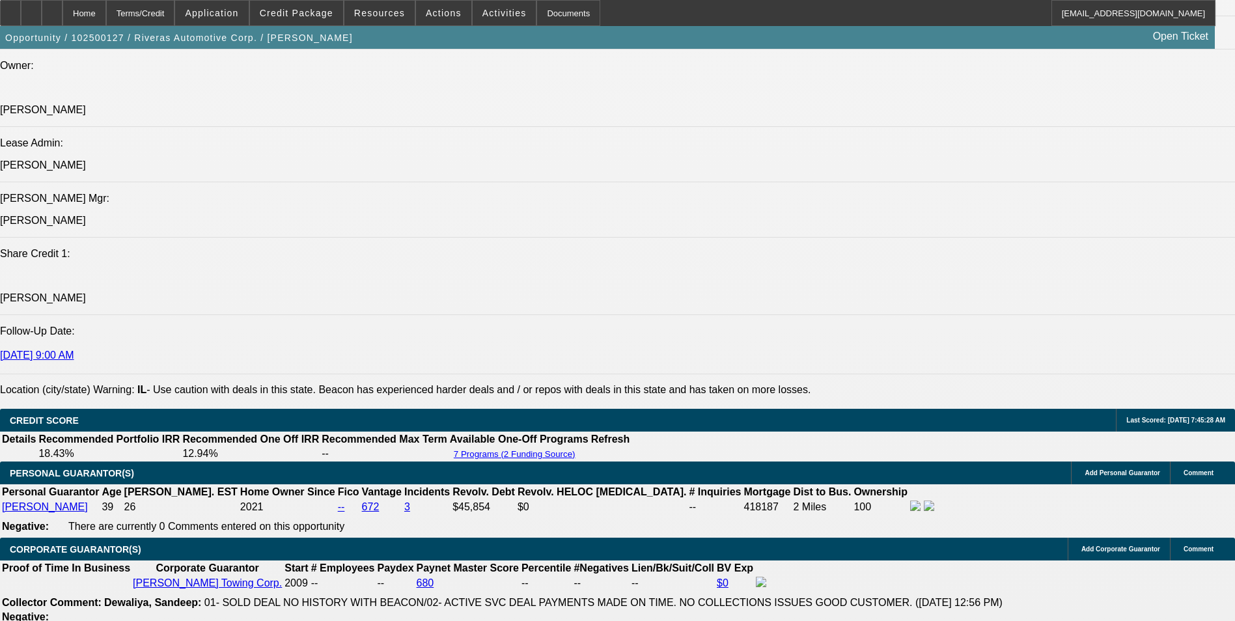
click at [63, 12] on div at bounding box center [52, 13] width 21 height 26
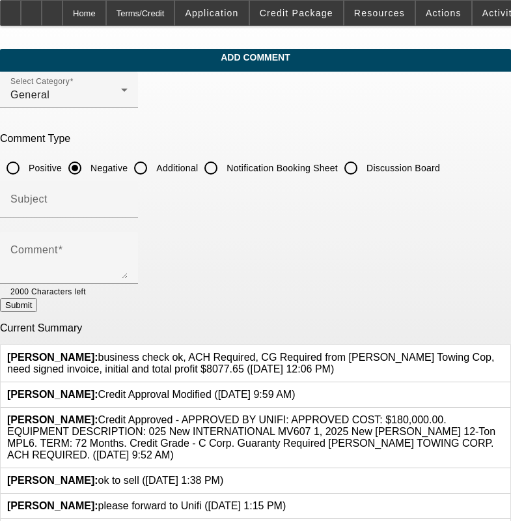
click at [154, 165] on input "Additional" at bounding box center [141, 168] width 26 height 26
radio input "true"
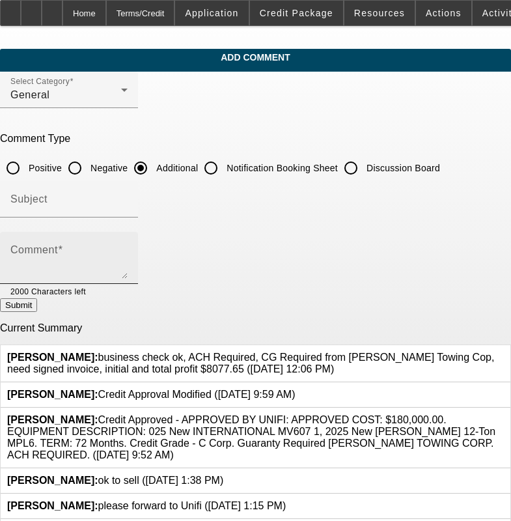
click at [128, 242] on div "Comment" at bounding box center [68, 258] width 117 height 52
paste textarea "[PERSON_NAME] is the owner of [PERSON_NAME] Towing, a current BFC/Unifi lessee …"
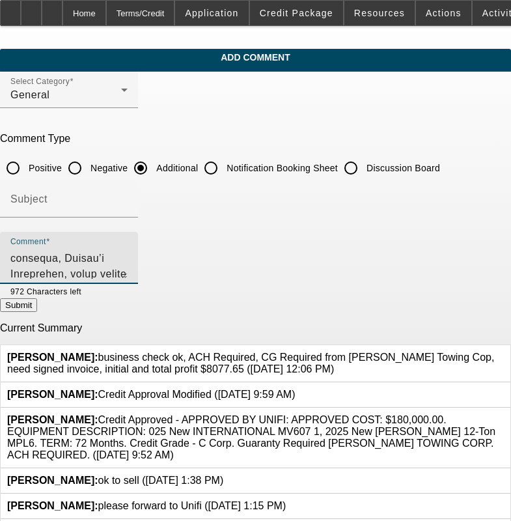
scroll to position [122, 0]
type textarea "Loremi Dolors am con adipi el Seddoe’t Incidi, u laboree DOL/Magna aliqua enim …"
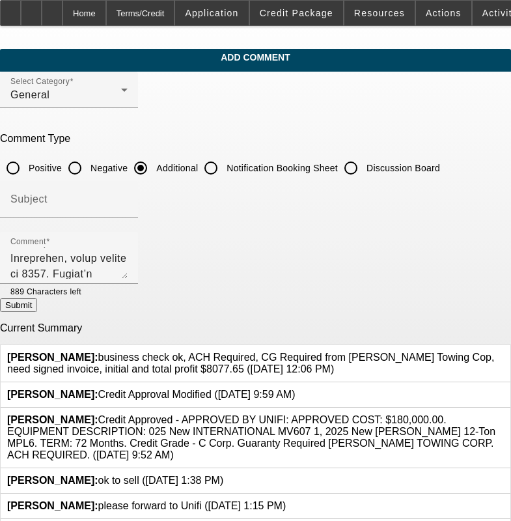
click at [37, 312] on button "Submit" at bounding box center [18, 305] width 37 height 14
radio input "true"
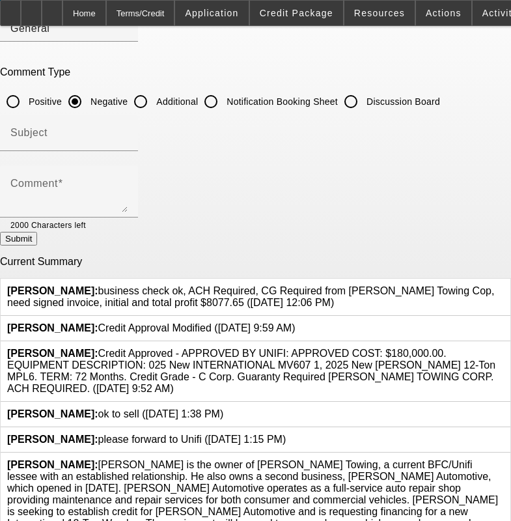
scroll to position [0, 0]
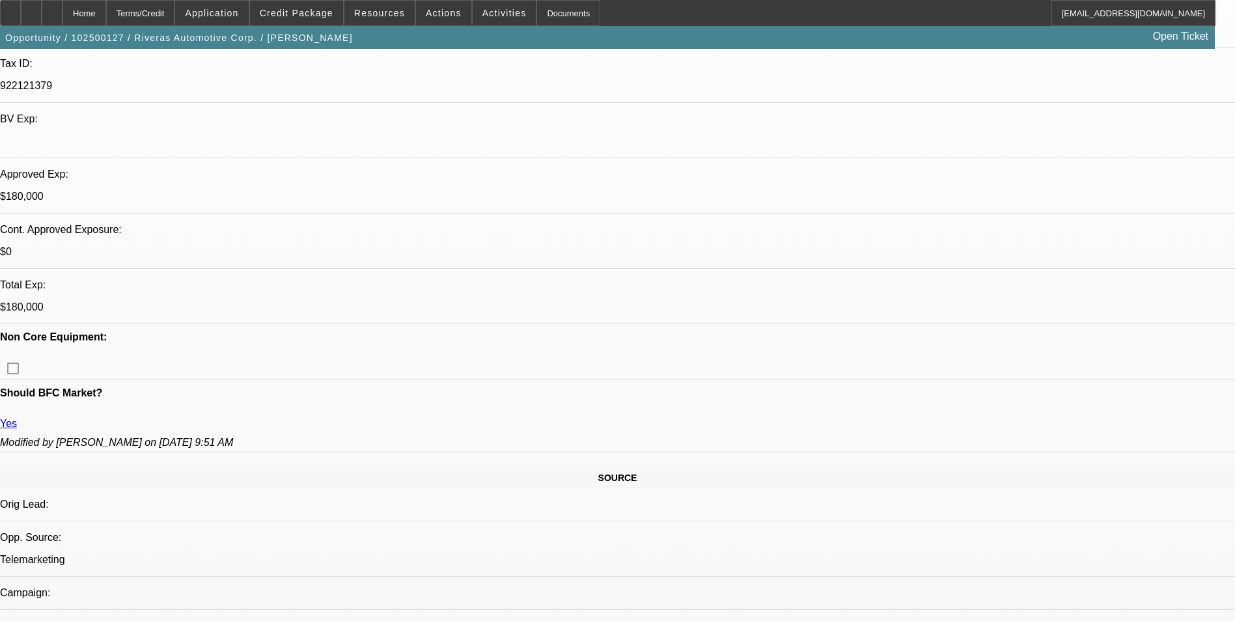
select select "0"
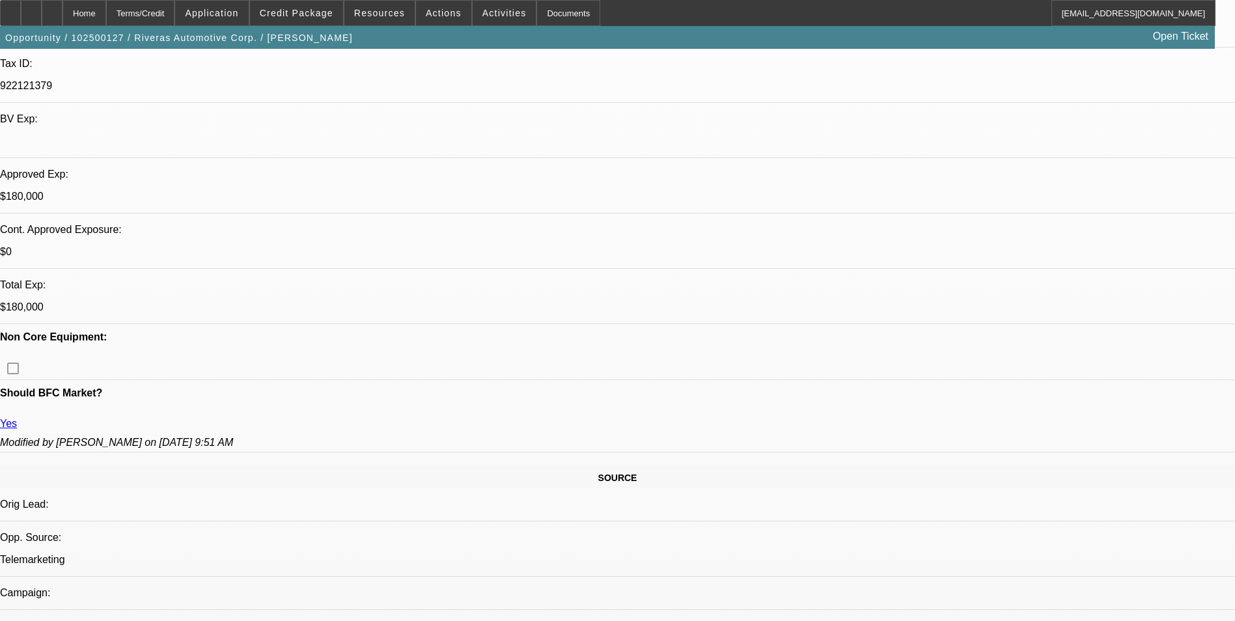
select select "0"
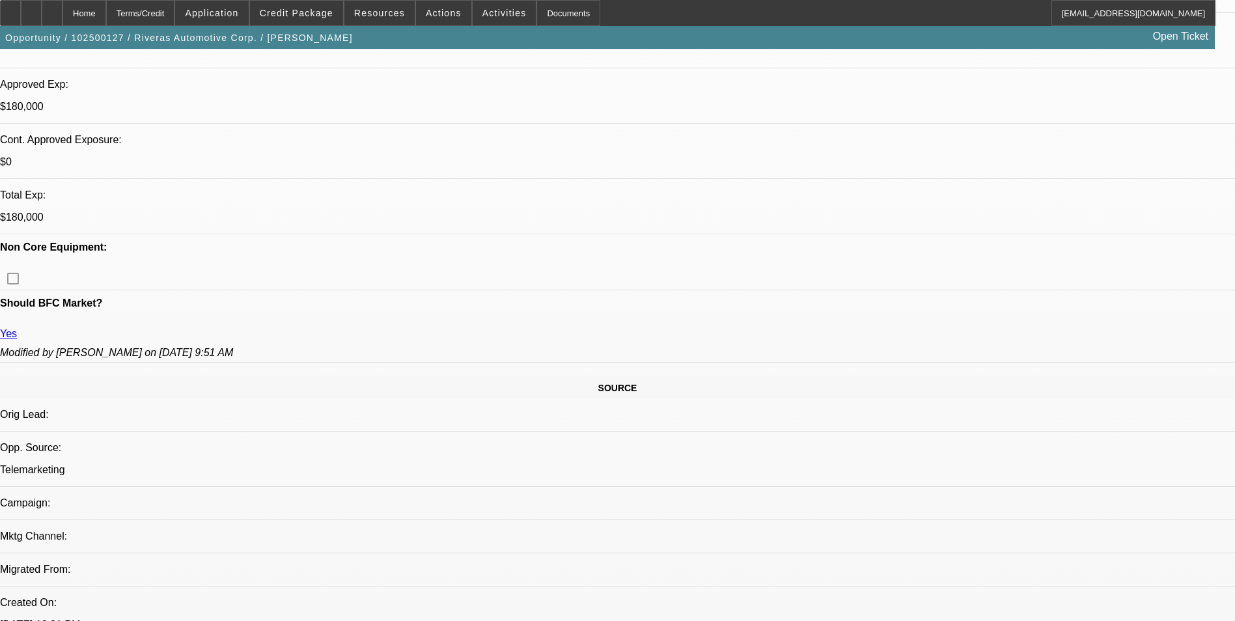
select select "1"
select select "2"
select select "6"
select select "1"
select select "2"
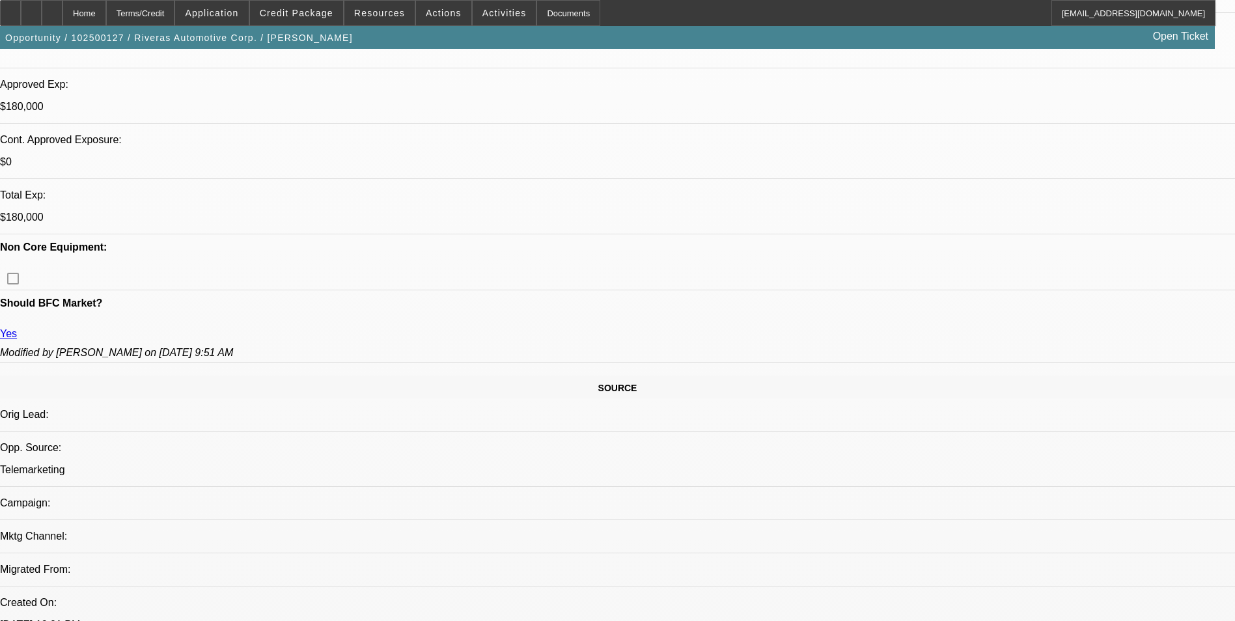
select select "6"
select select "1"
select select "6"
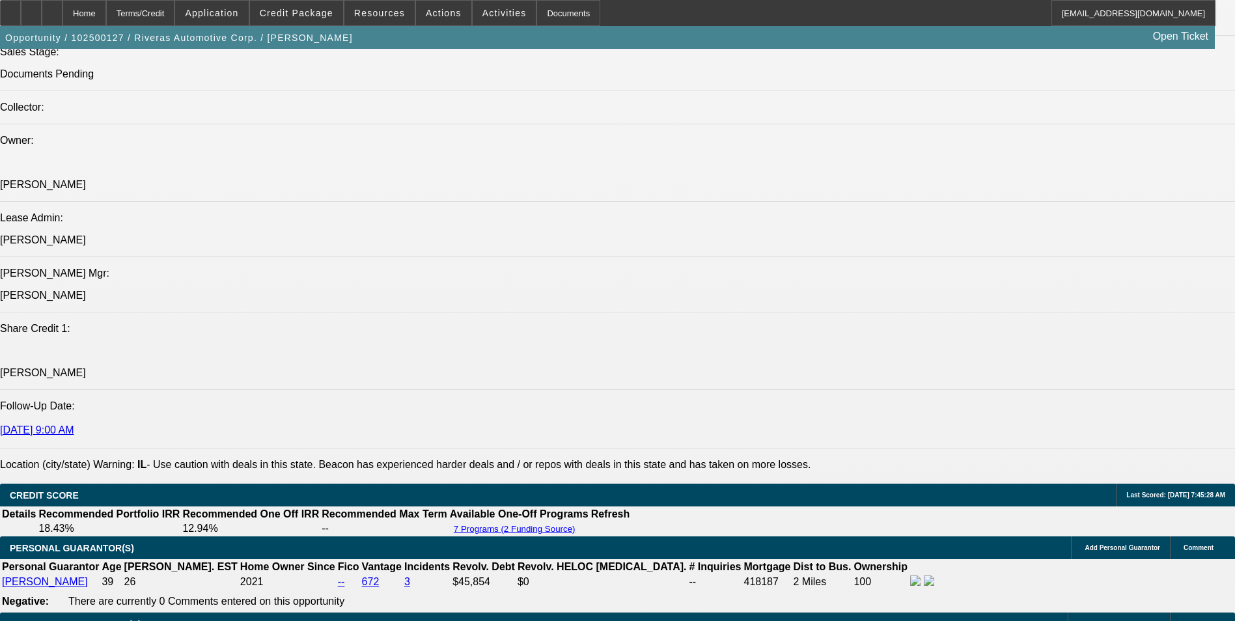
scroll to position [1572, 0]
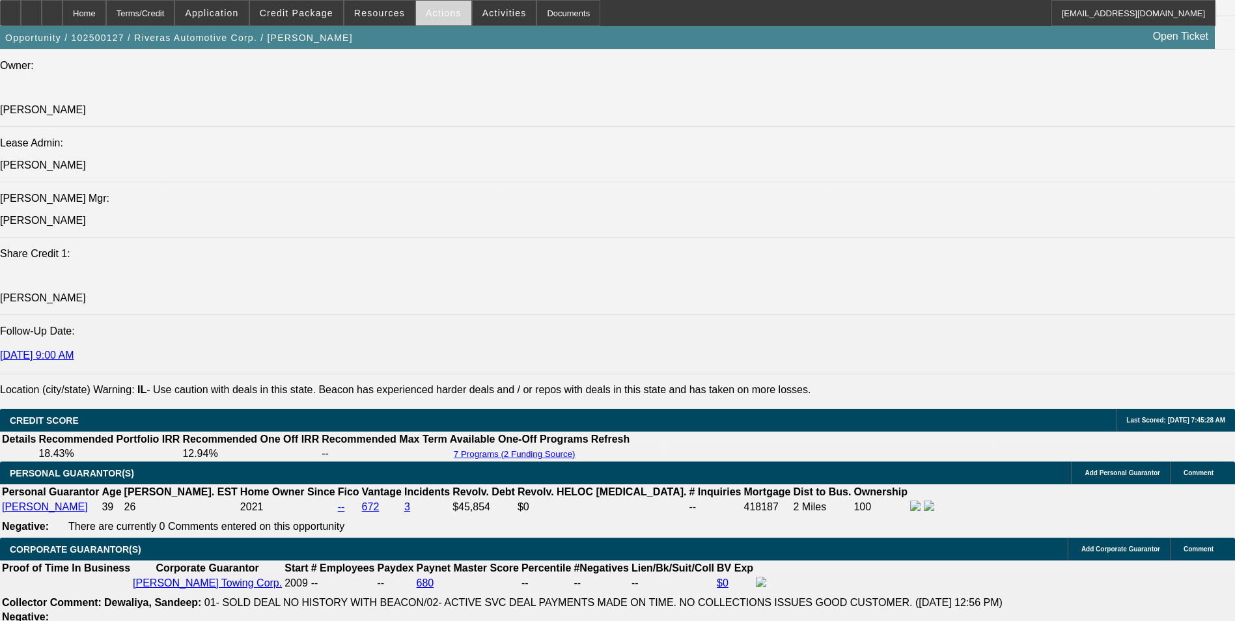
click at [441, 17] on span "Actions" at bounding box center [444, 13] width 36 height 10
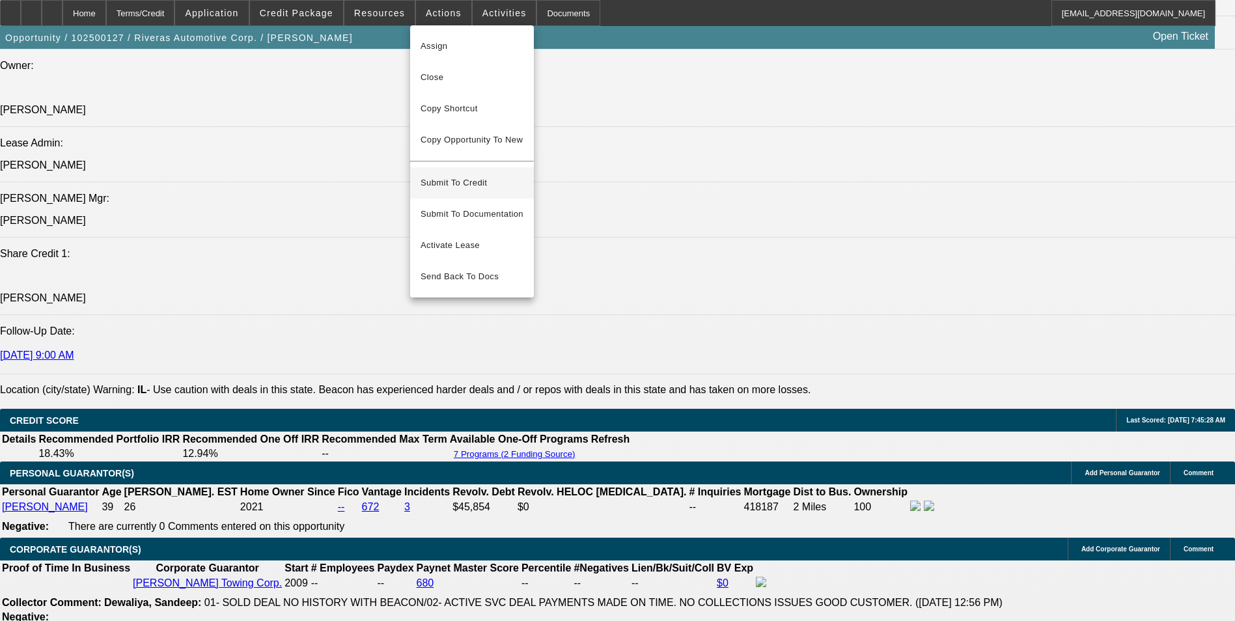
click at [464, 175] on span "Submit To Credit" at bounding box center [472, 183] width 103 height 16
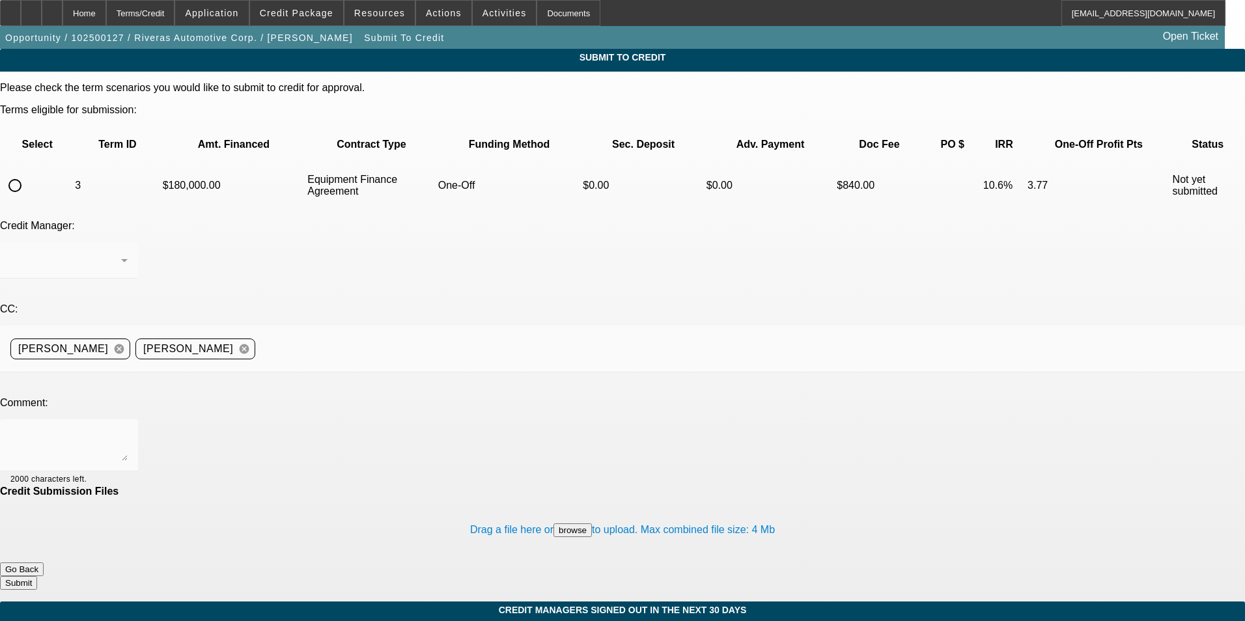
click at [28, 173] on input "radio" at bounding box center [15, 186] width 26 height 26
radio input "true"
click at [128, 430] on textarea at bounding box center [68, 445] width 117 height 31
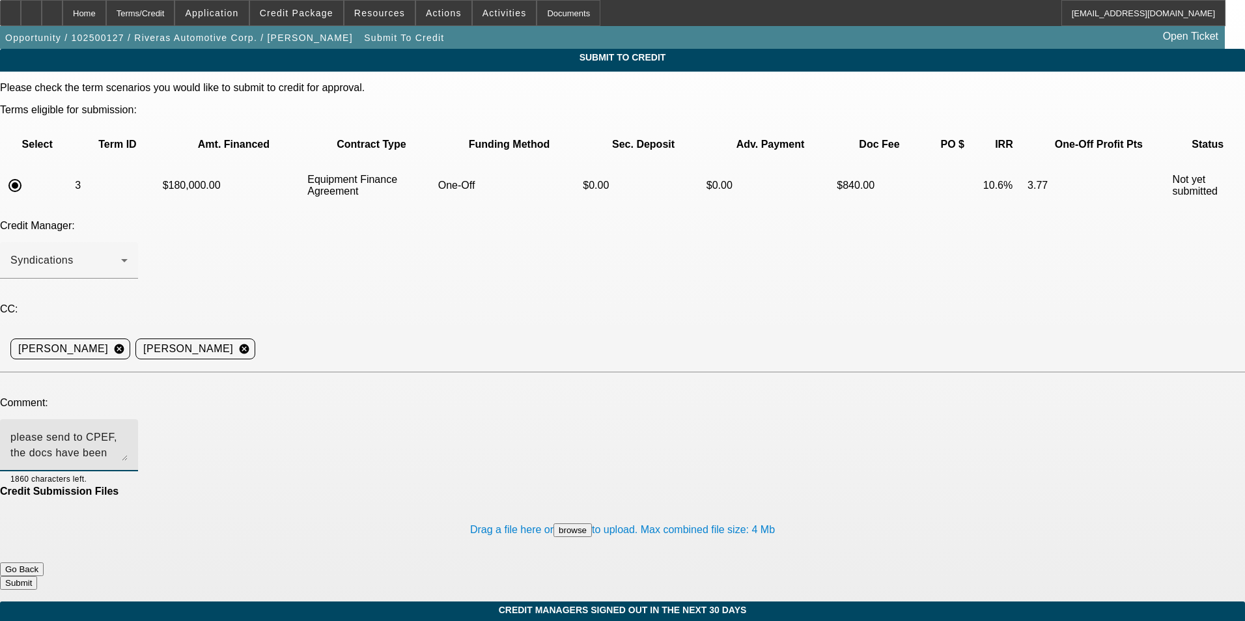
type textarea "please send to CPEF, the docs have been uploaded and I updated the submittal no…"
click at [37, 576] on button "Submit" at bounding box center [18, 583] width 37 height 14
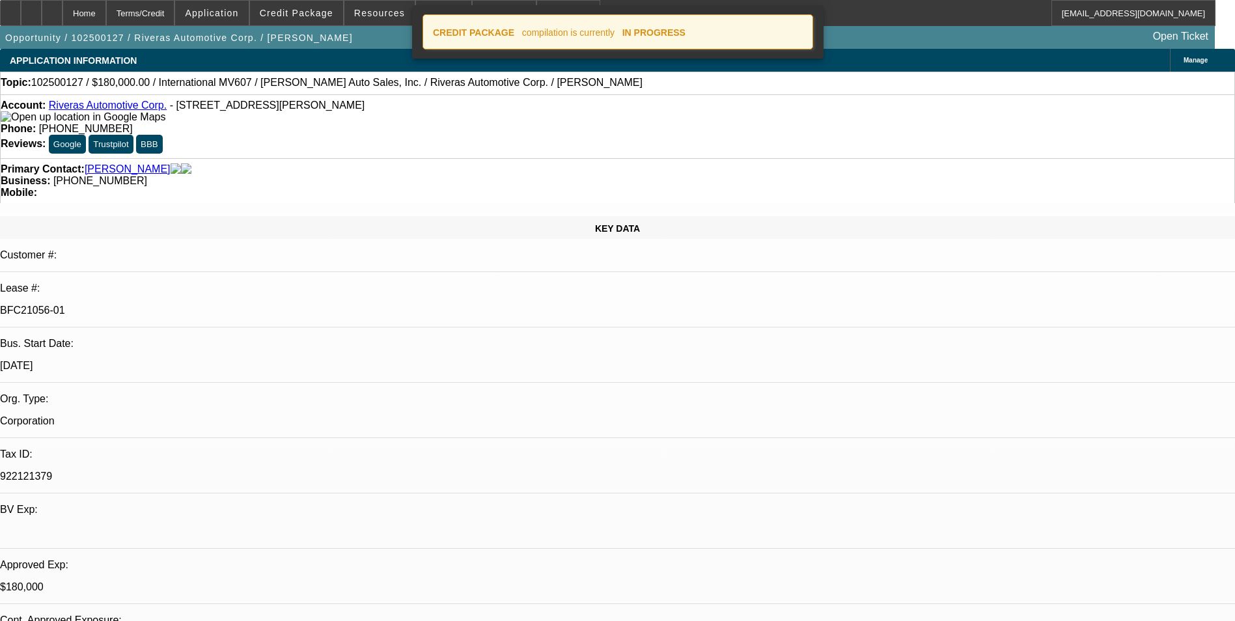
select select "0"
select select "2"
select select "0"
select select "6"
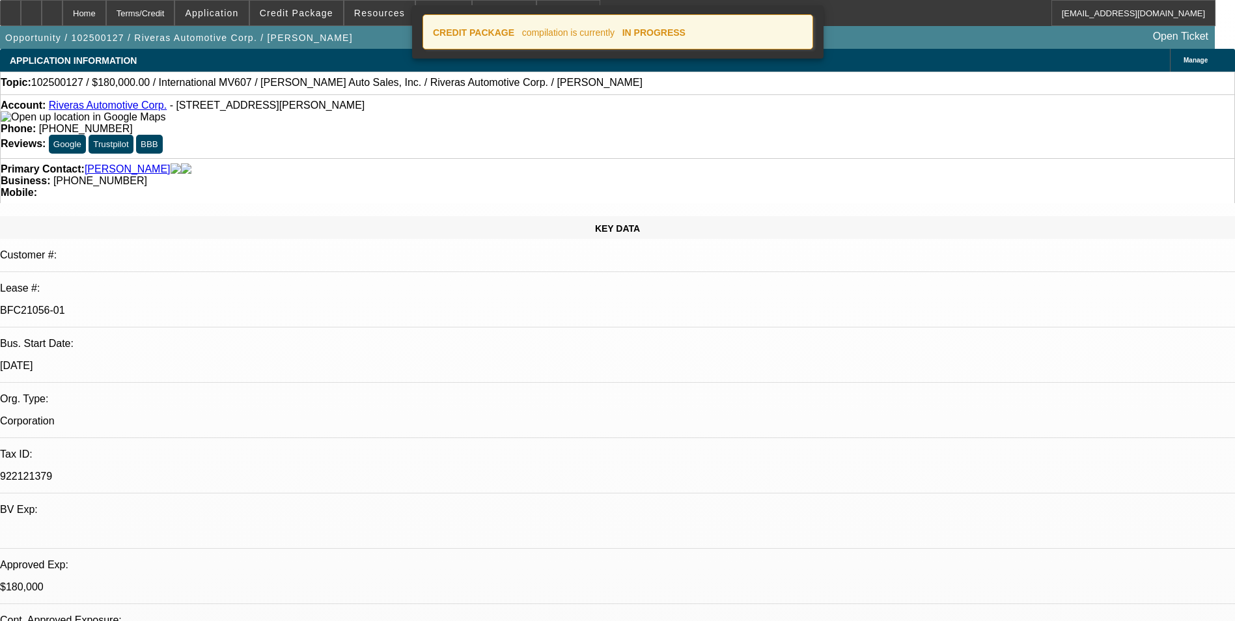
select select "0"
select select "2"
select select "0"
select select "6"
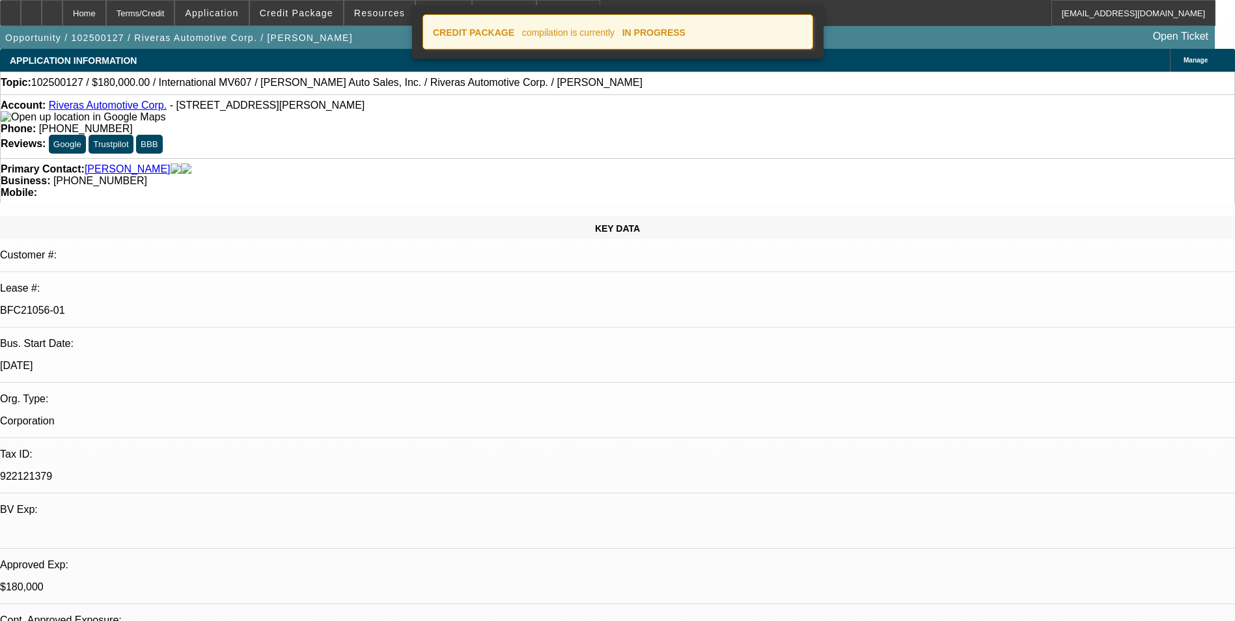
select select "0"
select select "6"
